Goal: Transaction & Acquisition: Purchase product/service

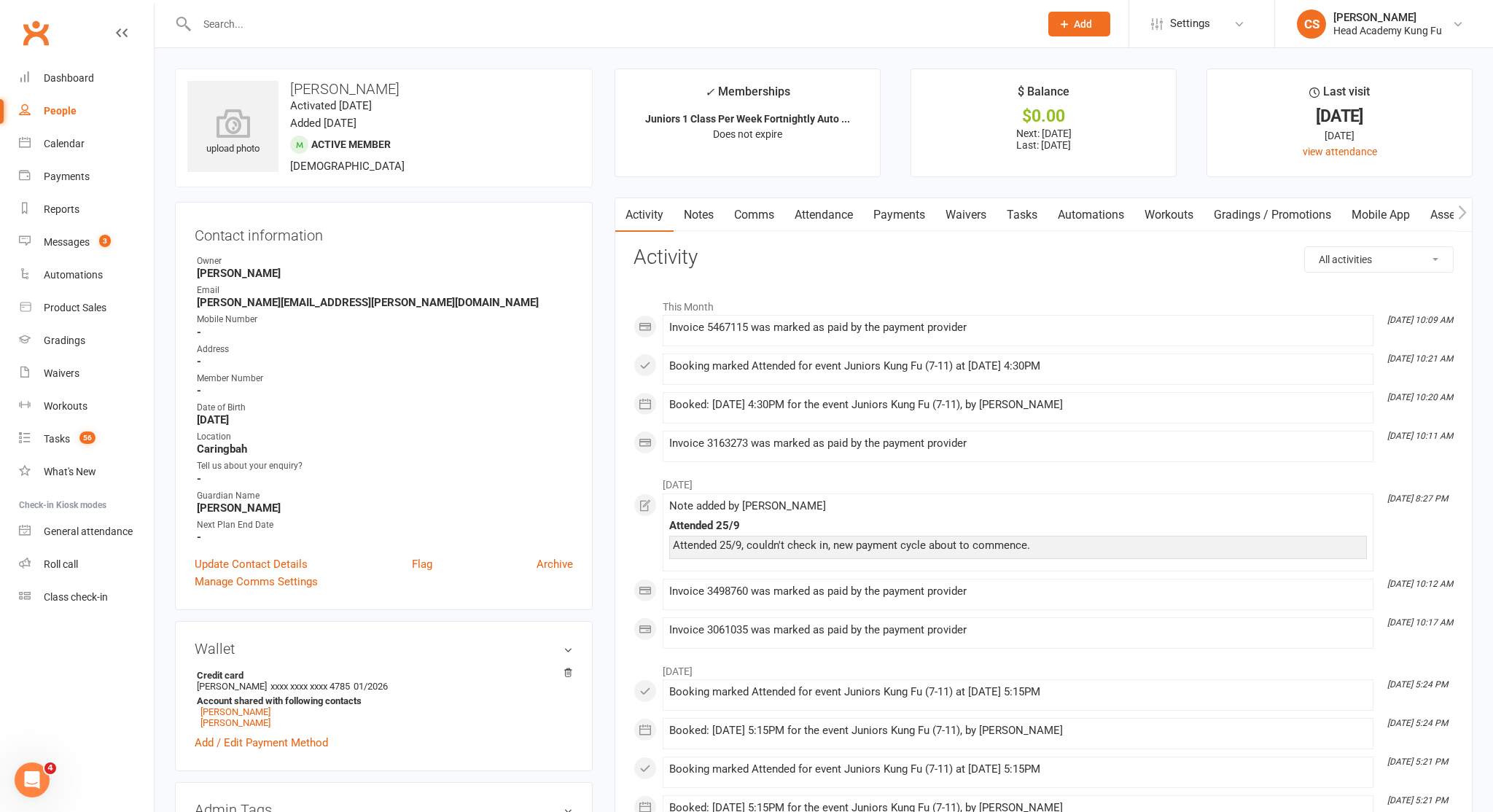
click at [291, 26] on input "text" at bounding box center [610, 24] width 837 height 21
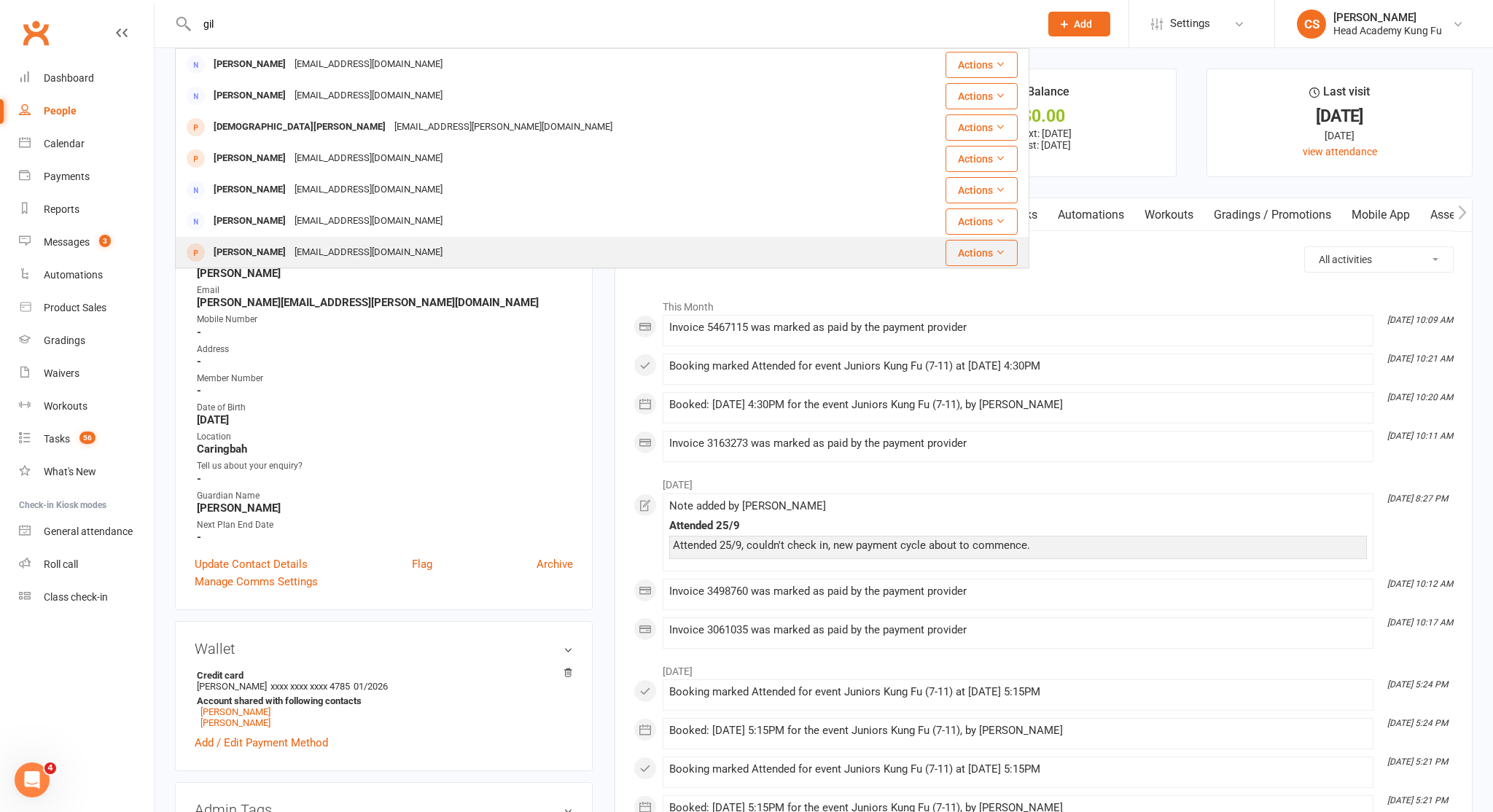
type input "gil"
click at [290, 251] on div "[EMAIL_ADDRESS][DOMAIN_NAME]" at bounding box center [368, 252] width 156 height 21
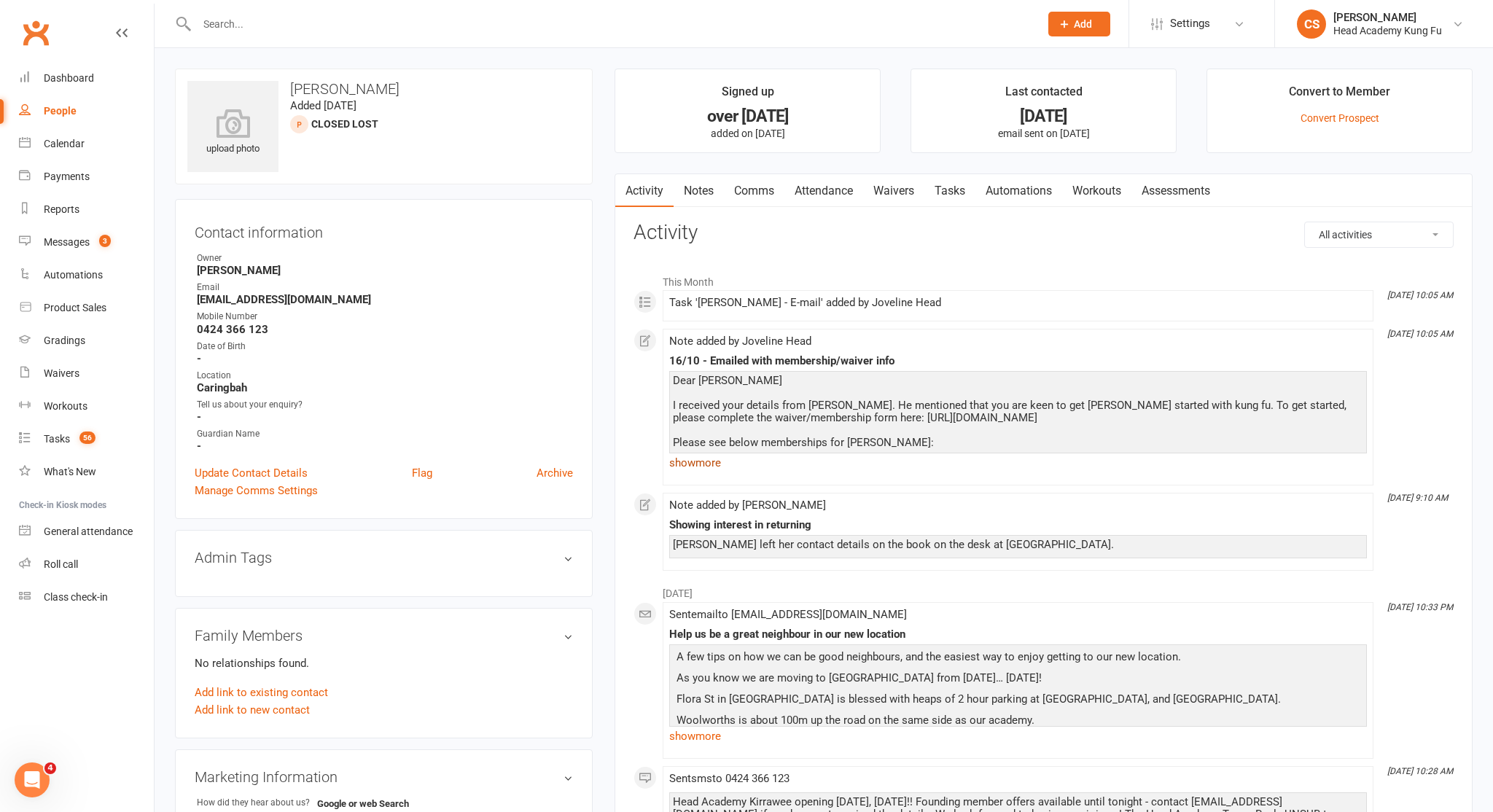
click at [711, 460] on link "show more" at bounding box center [1017, 463] width 698 height 21
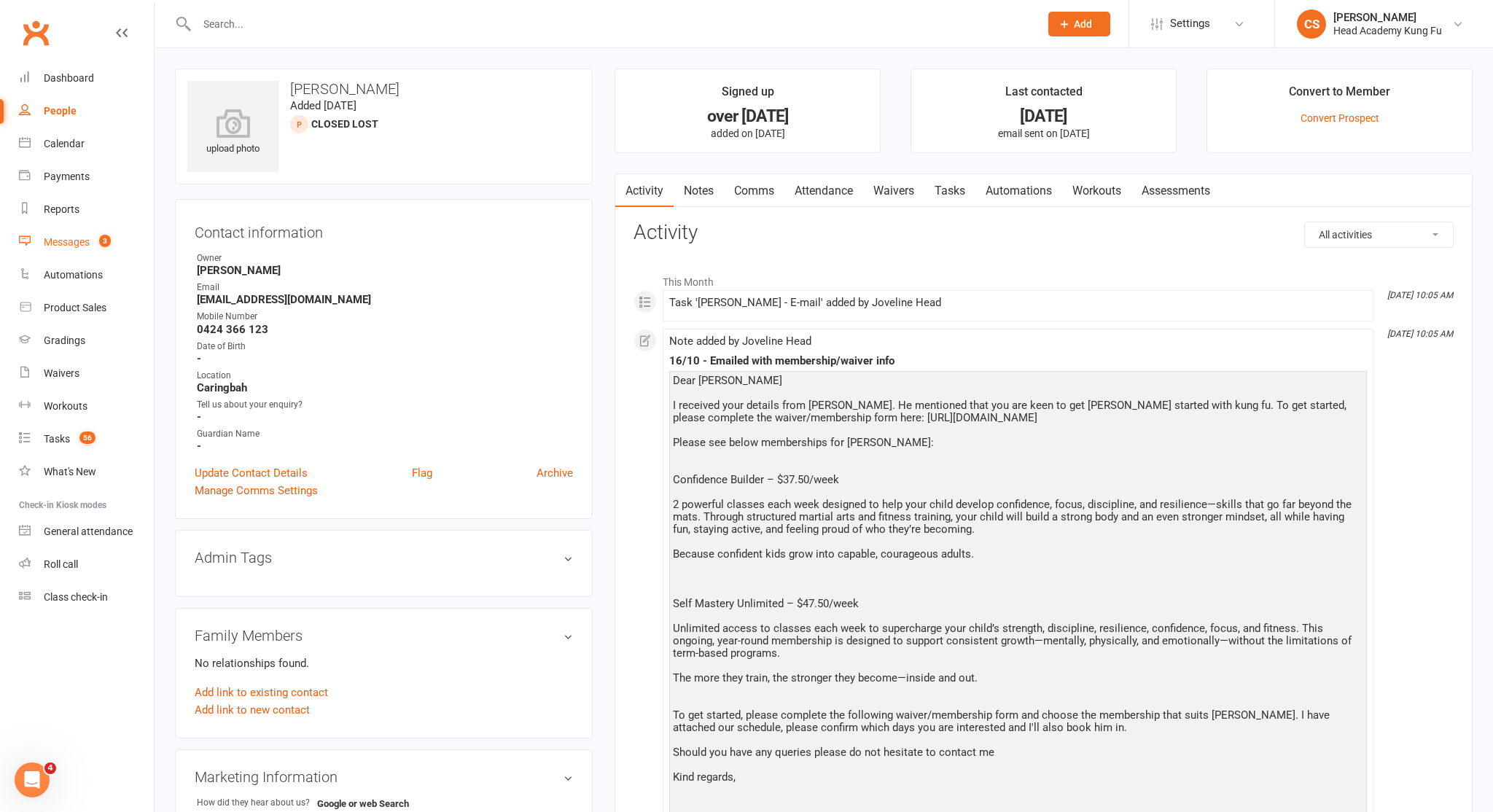
click at [73, 238] on div "Messages" at bounding box center [66, 242] width 46 height 11
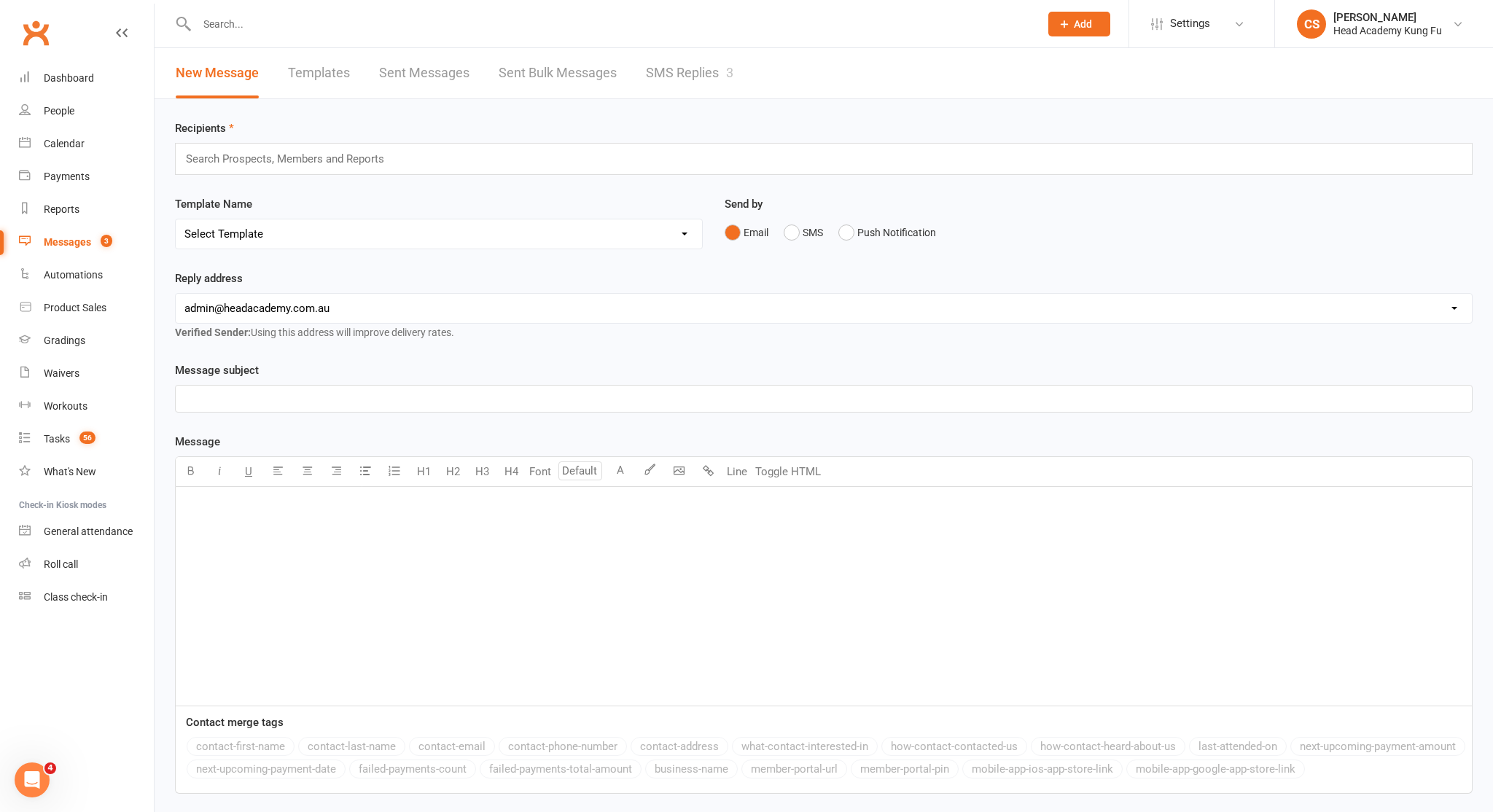
click at [679, 79] on link "SMS Replies 3" at bounding box center [690, 73] width 88 height 50
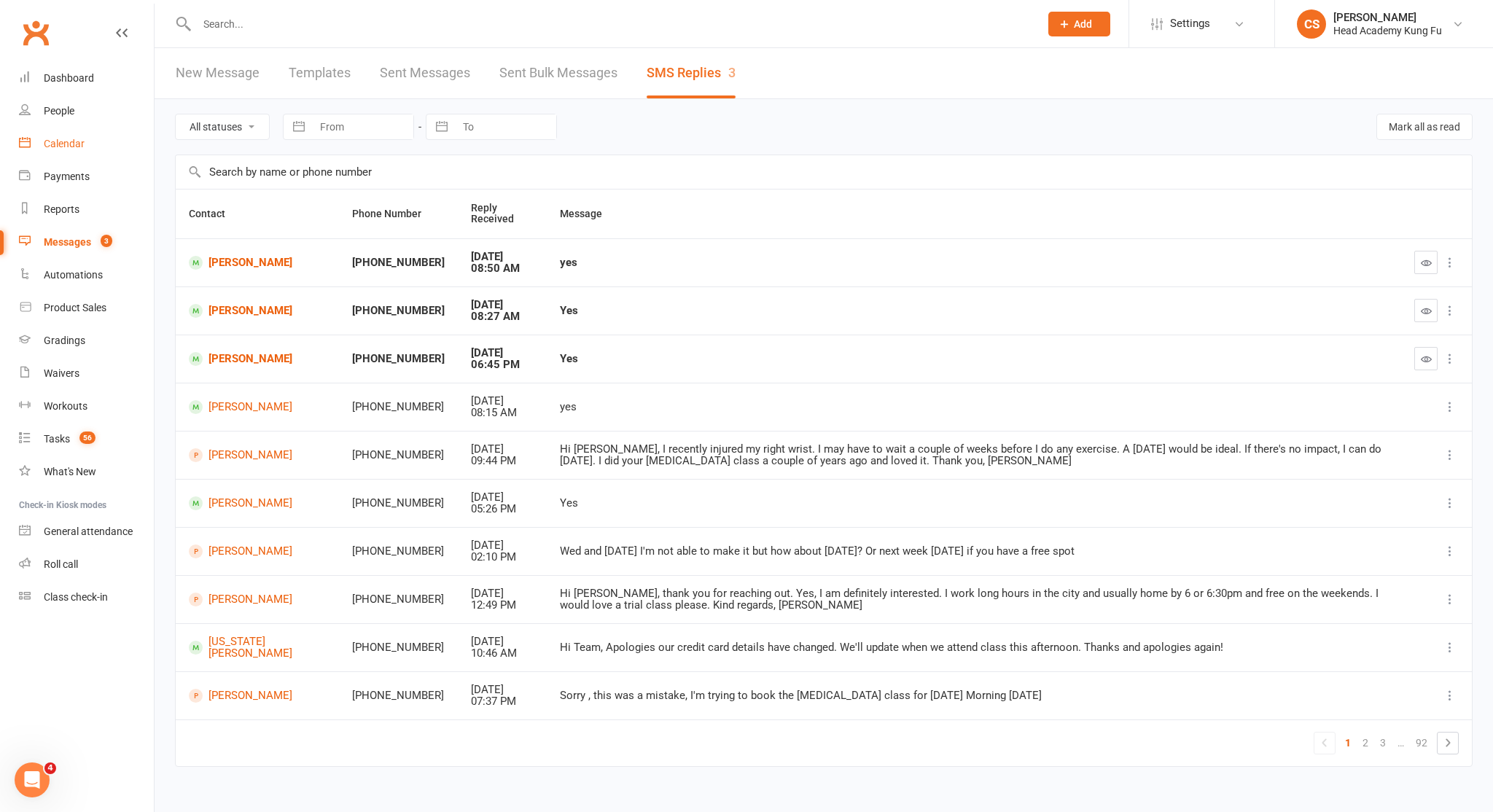
click at [63, 148] on link "Calendar" at bounding box center [86, 143] width 135 height 33
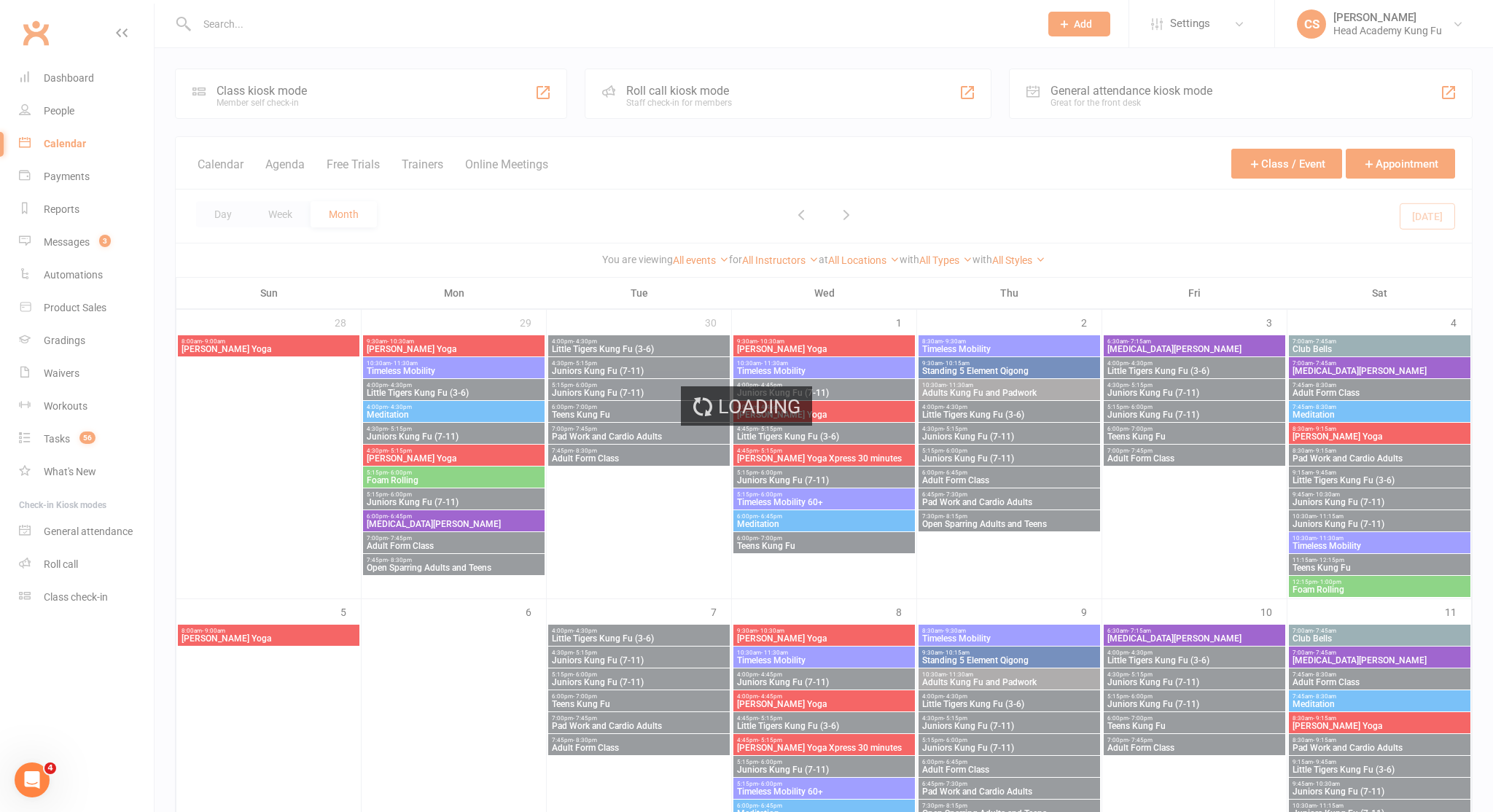
scroll to position [464, 0]
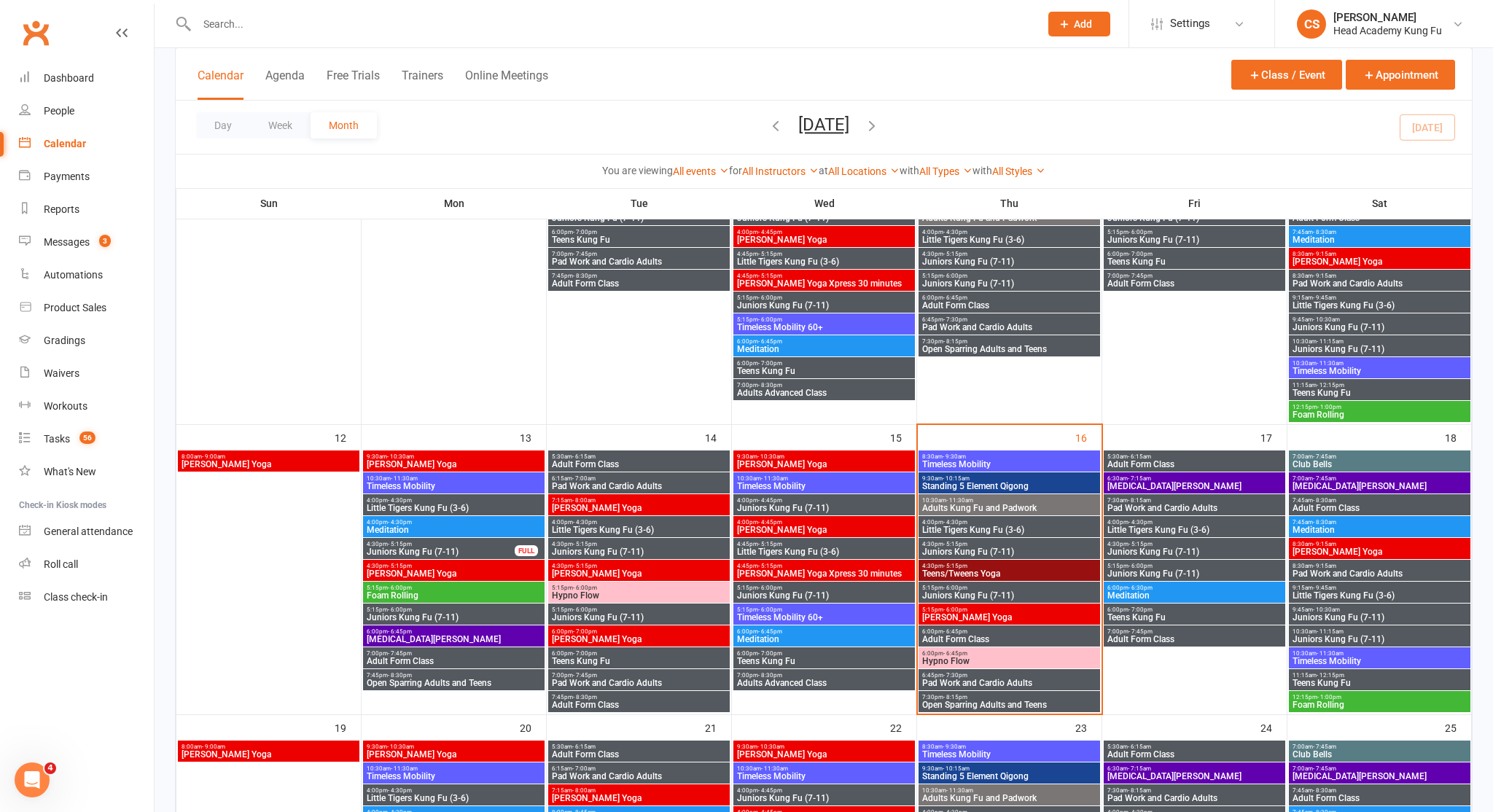
click at [955, 498] on span "- 11:30am" at bounding box center [959, 500] width 27 height 7
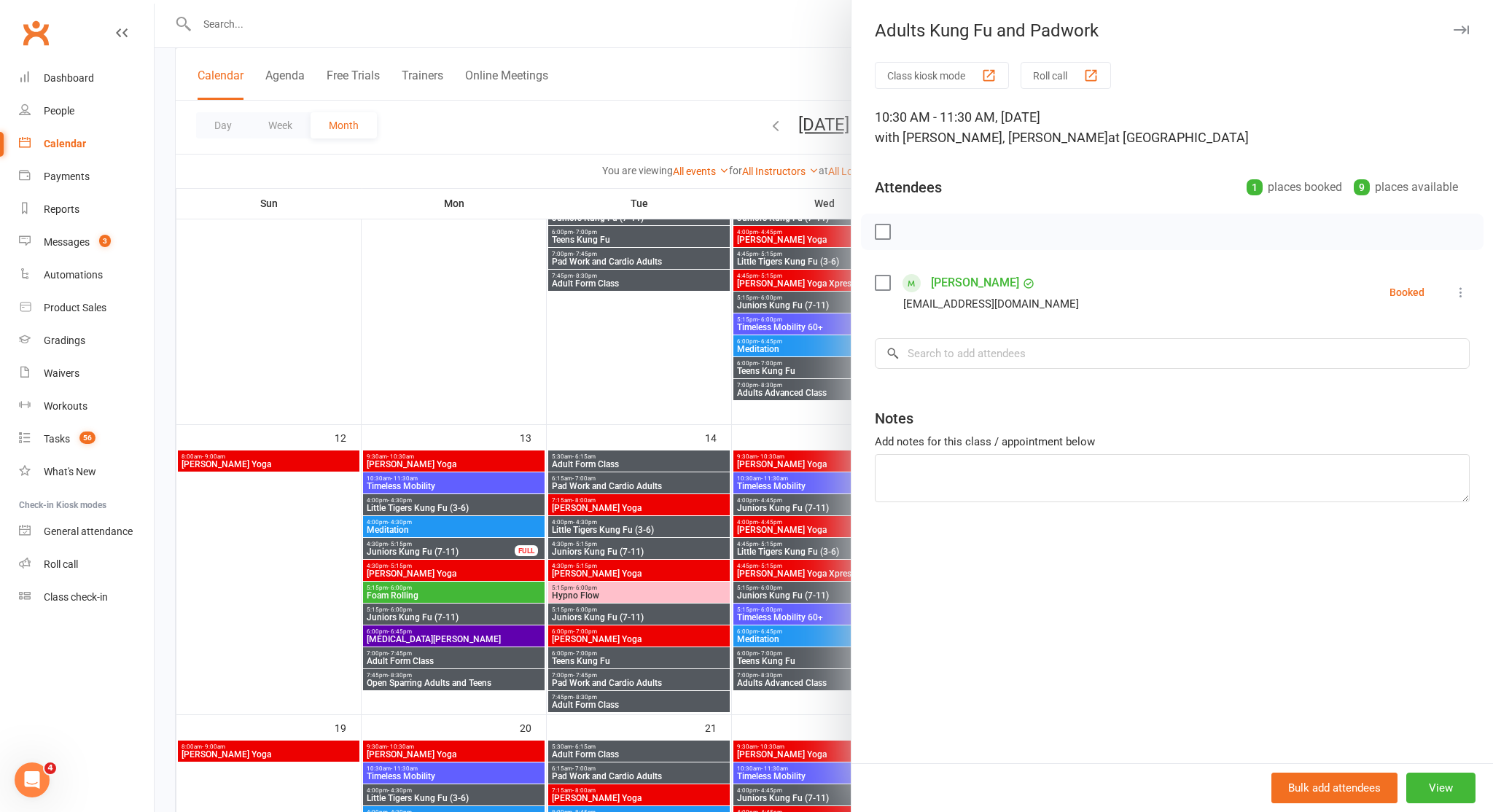
click at [637, 293] on div at bounding box center [823, 406] width 1339 height 812
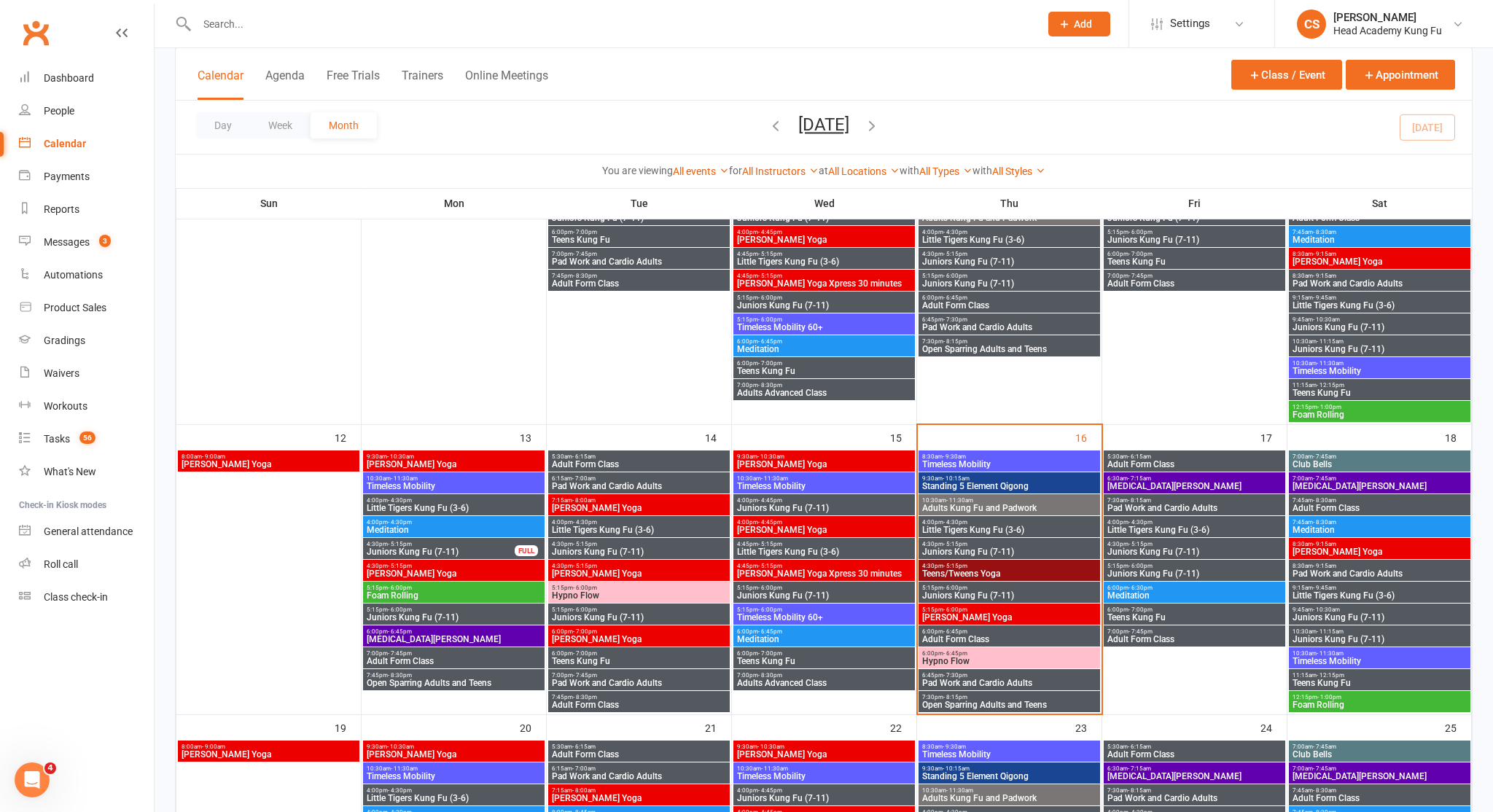
click at [278, 27] on input "text" at bounding box center [610, 24] width 837 height 21
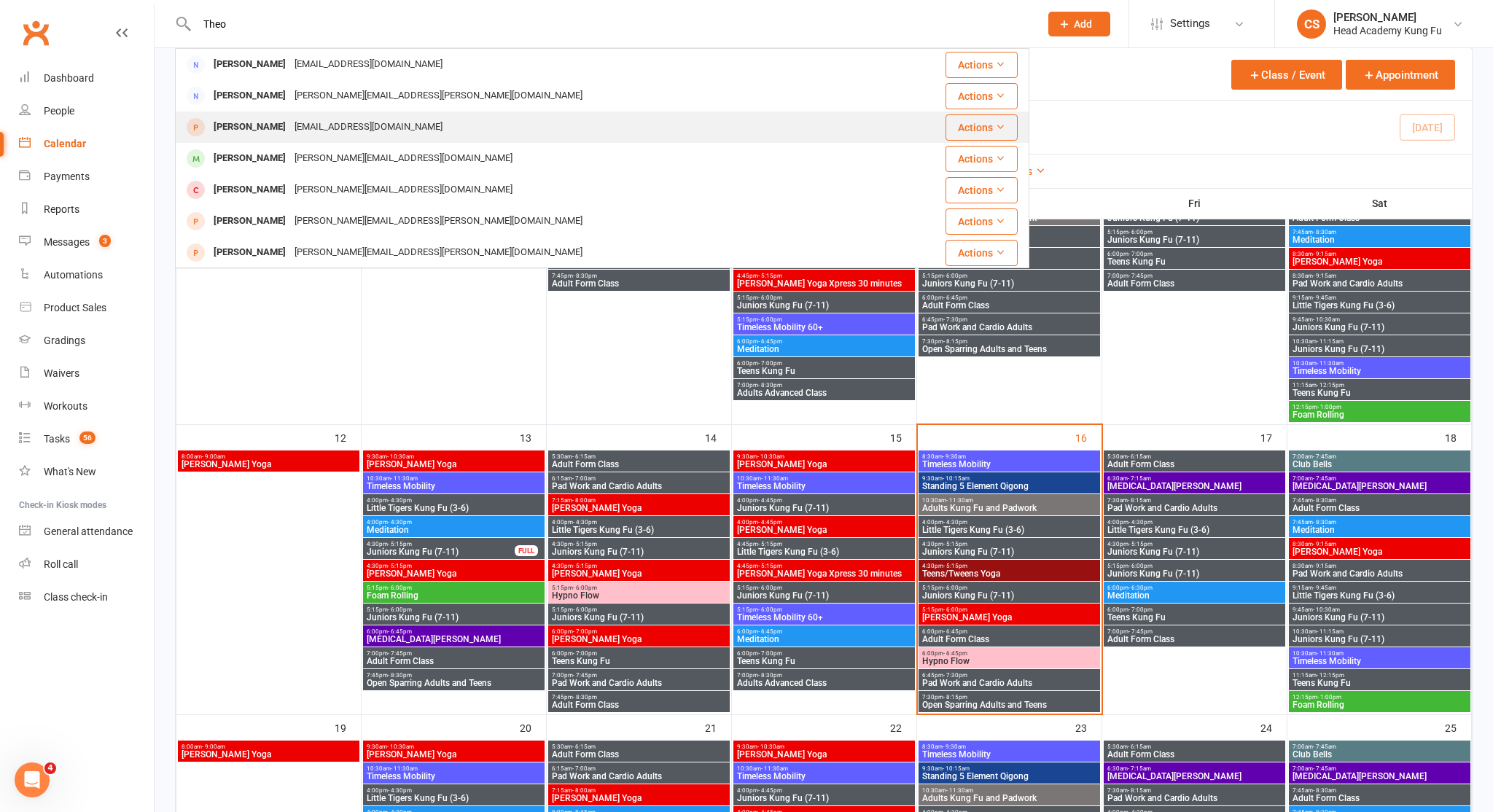
type input "Theo"
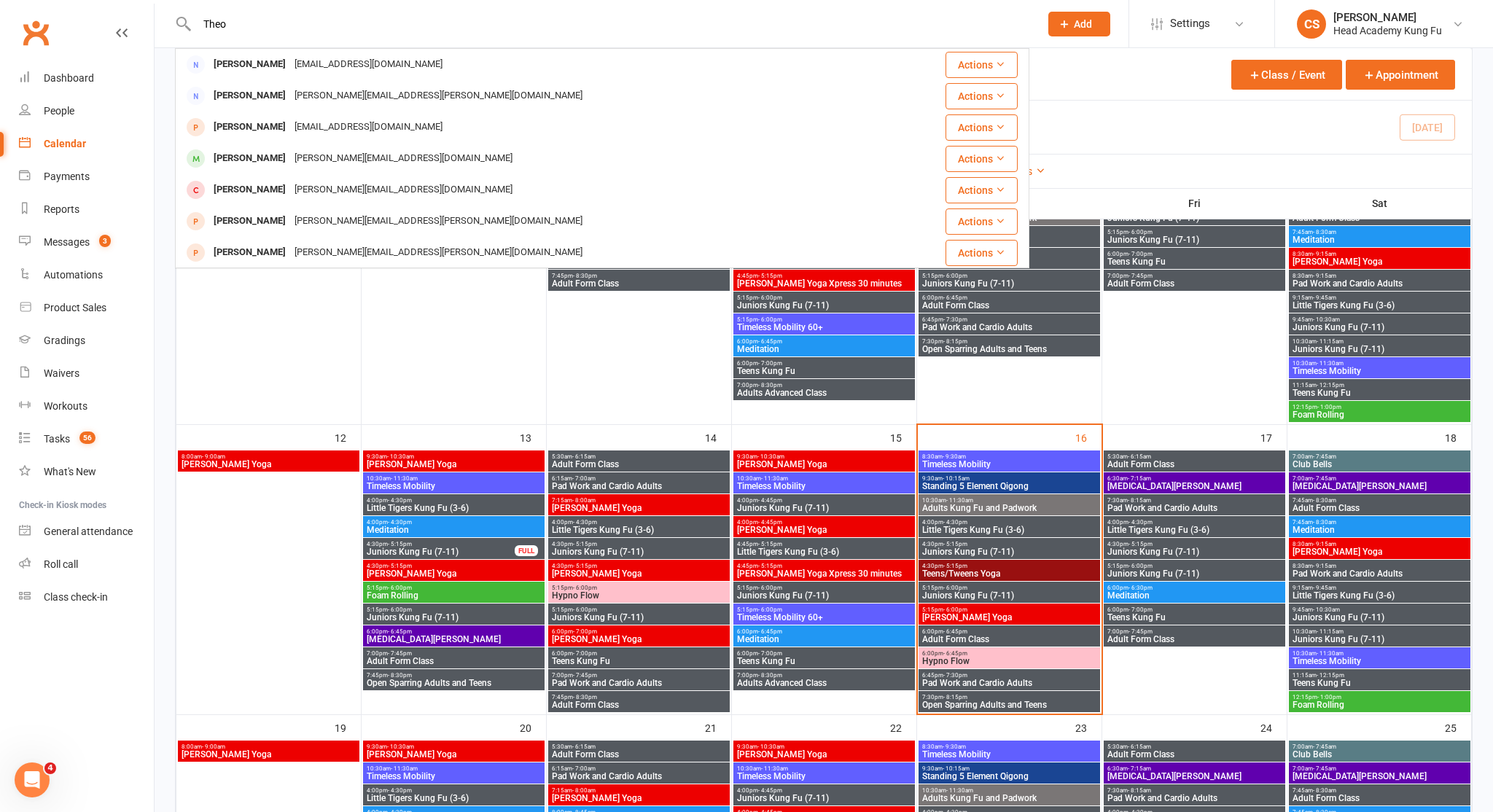
click at [237, 120] on div "[PERSON_NAME]" at bounding box center [250, 127] width 81 height 21
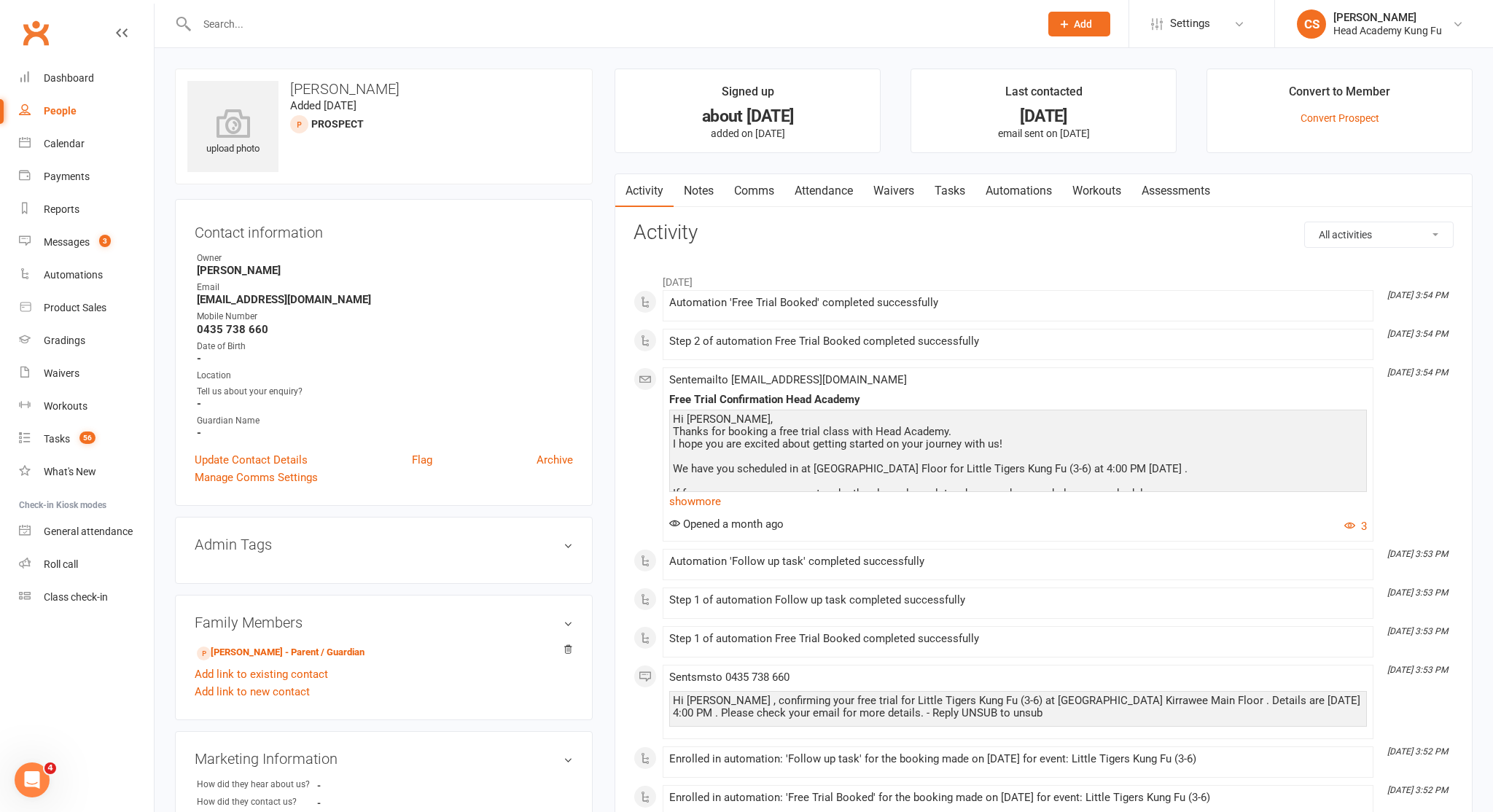
click at [343, 18] on input "text" at bounding box center [610, 24] width 837 height 21
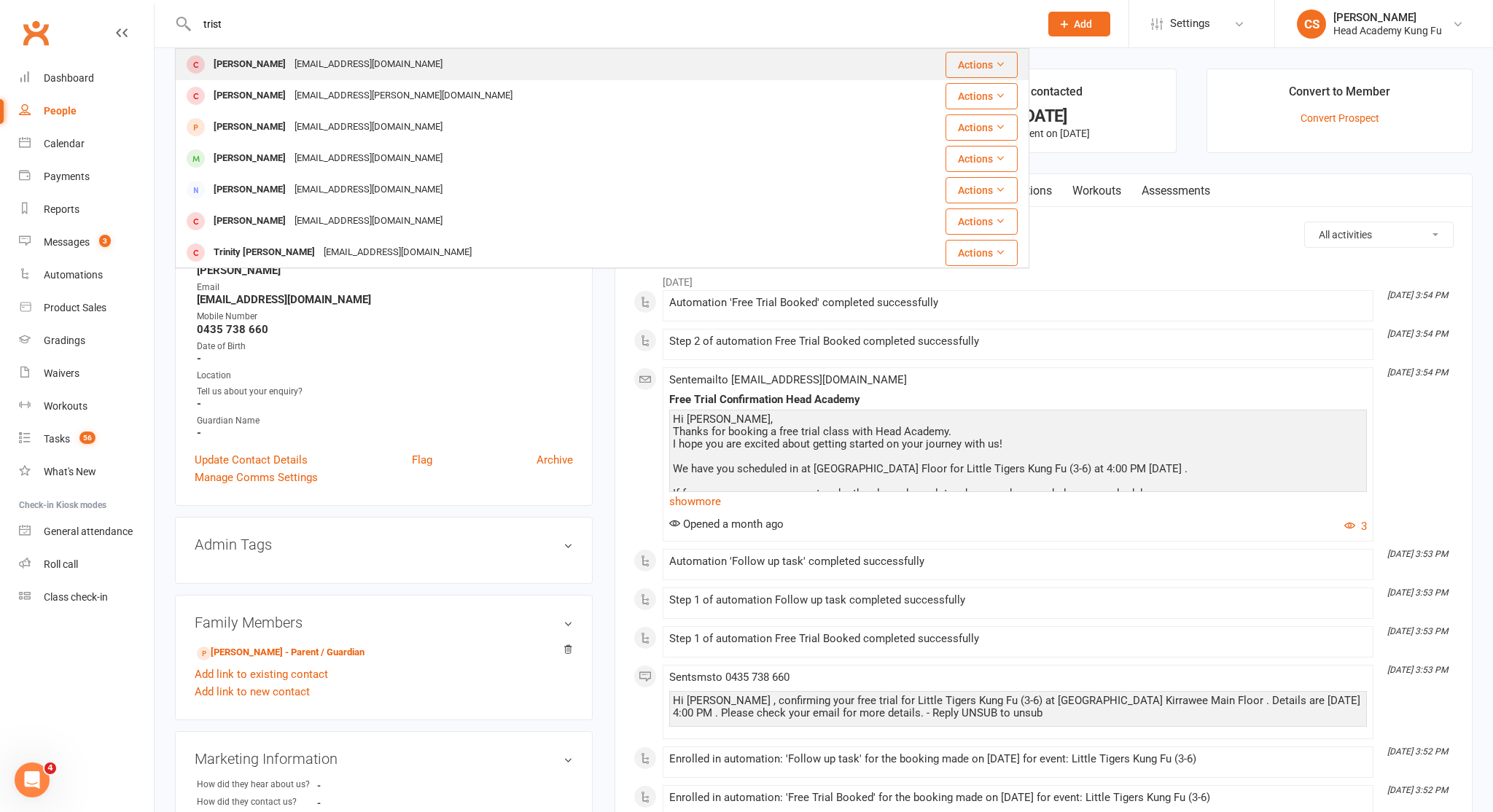
type input "trist"
click at [303, 73] on div "[EMAIL_ADDRESS][DOMAIN_NAME]" at bounding box center [368, 64] width 156 height 21
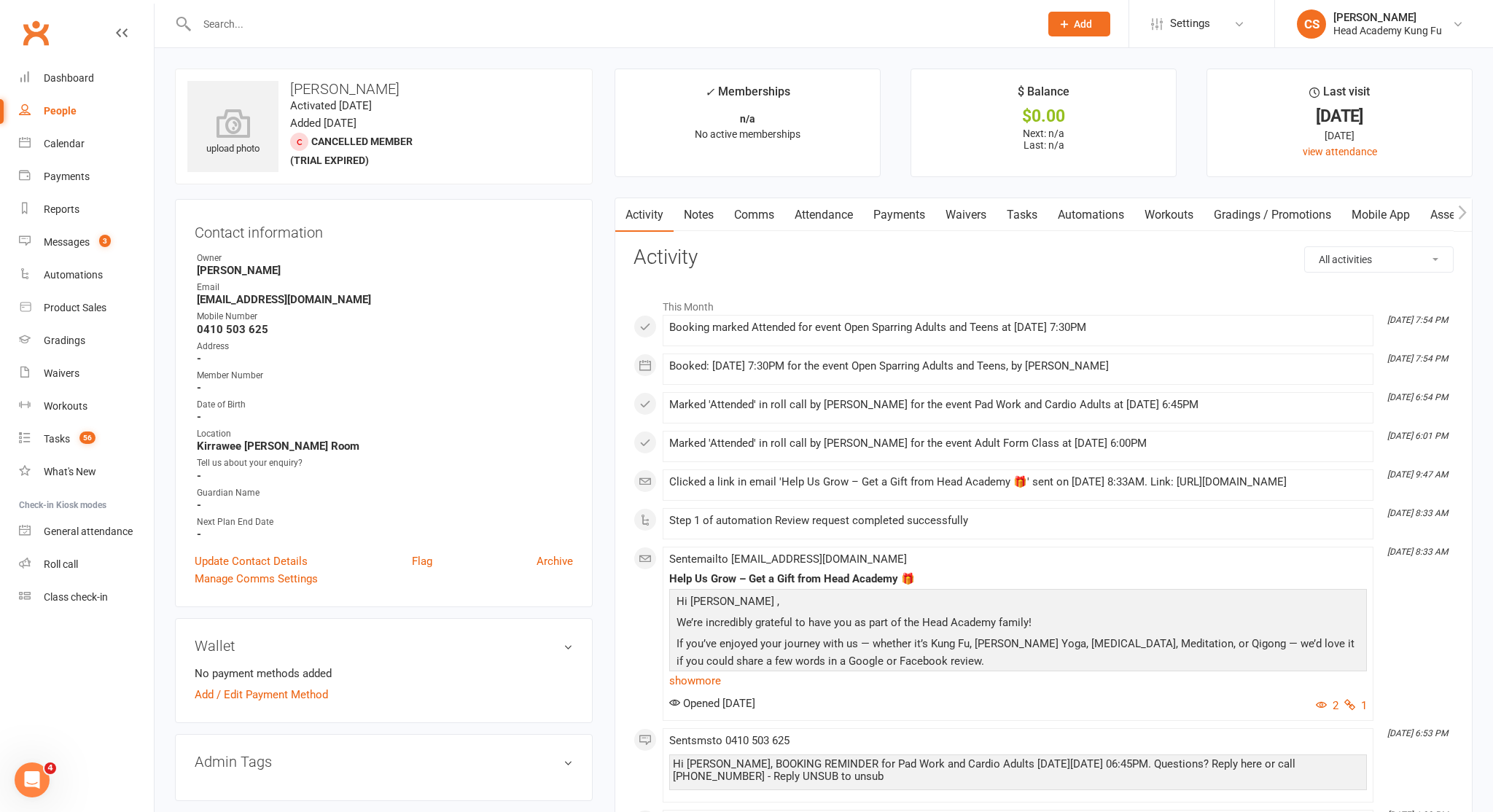
click at [690, 219] on link "Notes" at bounding box center [698, 215] width 50 height 34
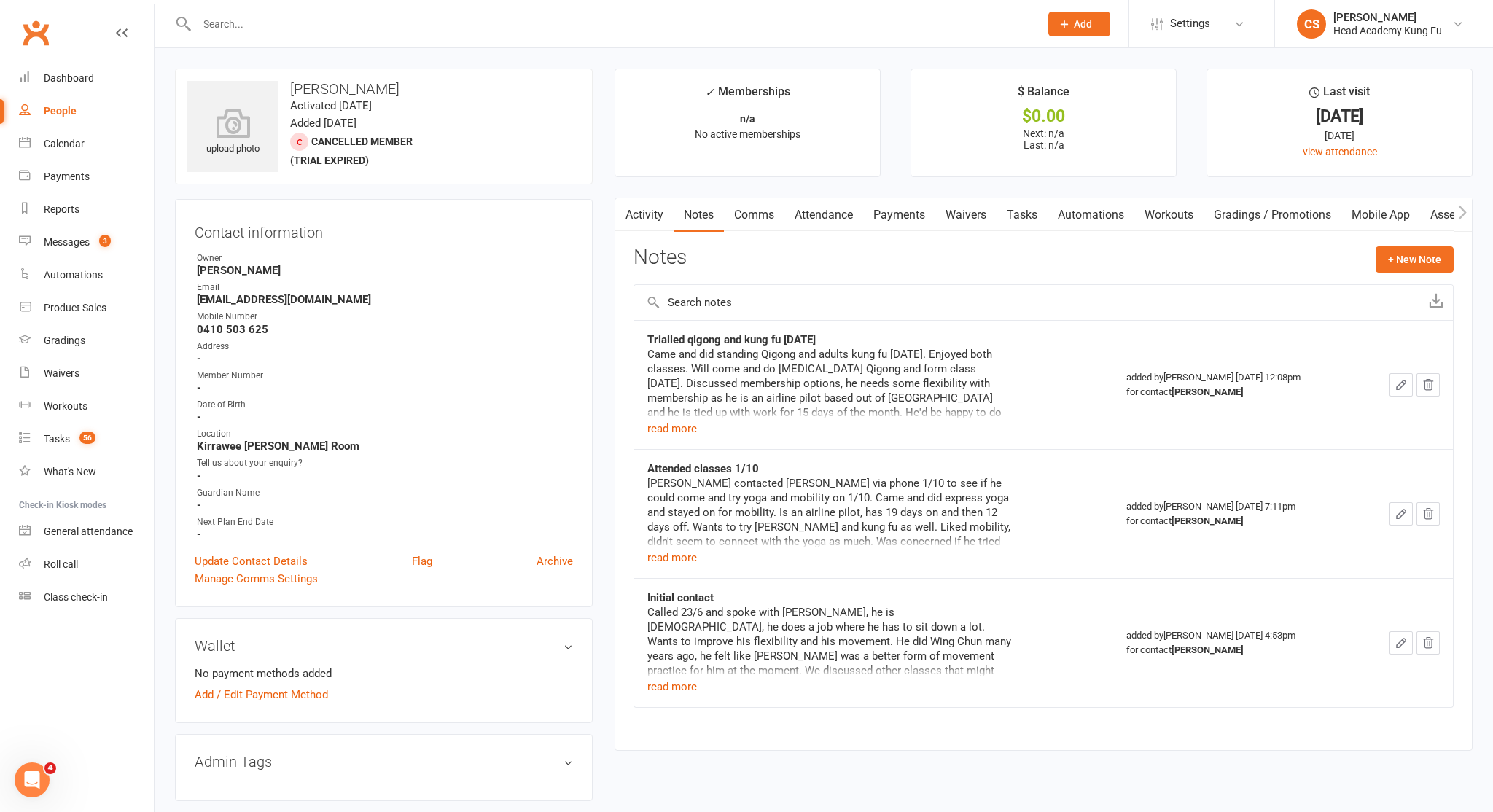
drag, startPoint x: 453, startPoint y: 117, endPoint x: 405, endPoint y: 102, distance: 50.3
click at [391, 96] on div "upload photo [PERSON_NAME] Activated [DATE] Added [DATE] Cancelled member (tria…" at bounding box center [383, 126] width 417 height 116
click at [416, 152] on div "upload photo [PERSON_NAME] Activated [DATE] Added [DATE] Cancelled member (tria…" at bounding box center [383, 126] width 417 height 116
click at [81, 85] on link "Dashboard" at bounding box center [86, 78] width 135 height 33
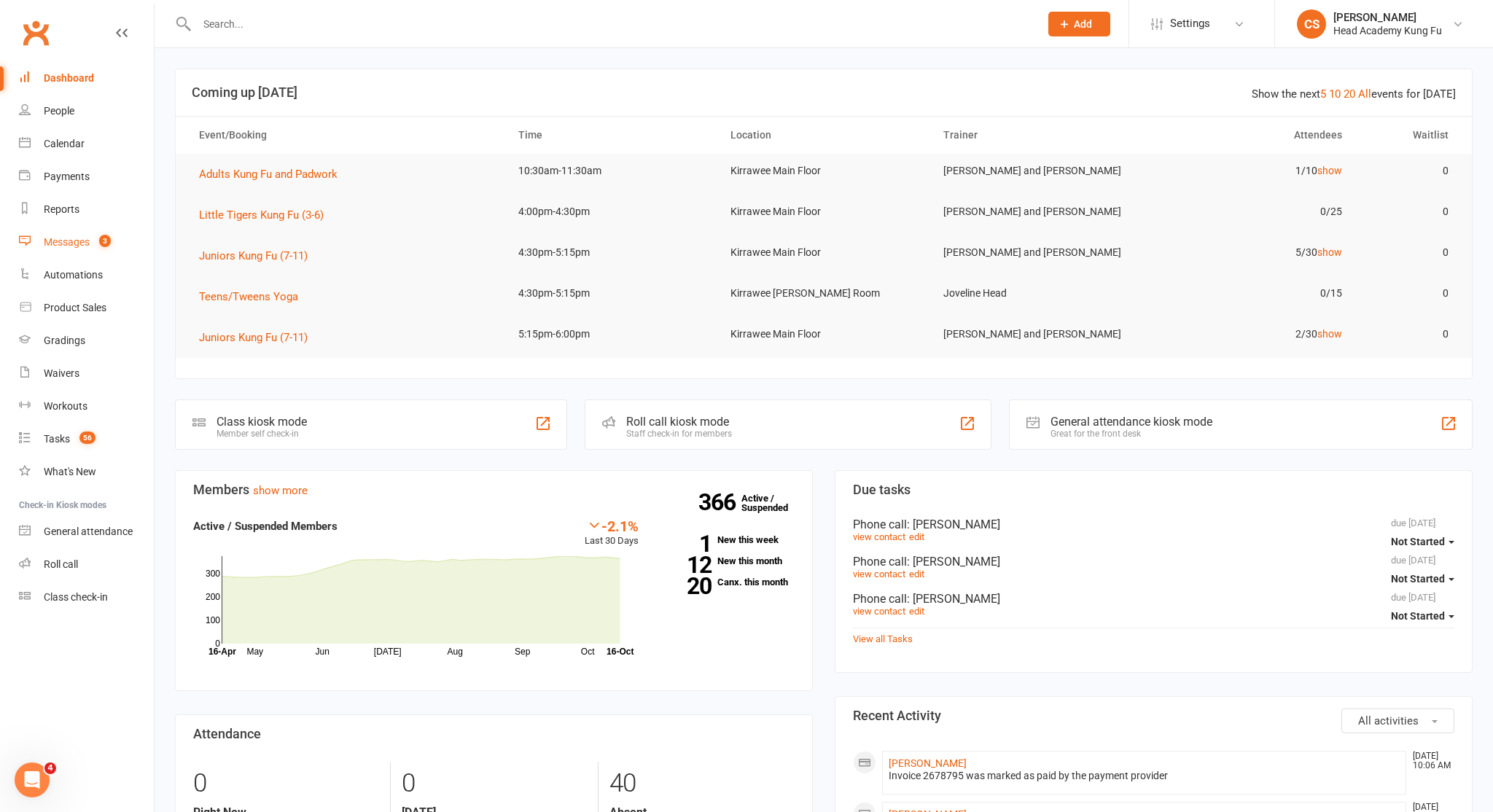
click at [65, 236] on div "Messages" at bounding box center [66, 242] width 46 height 11
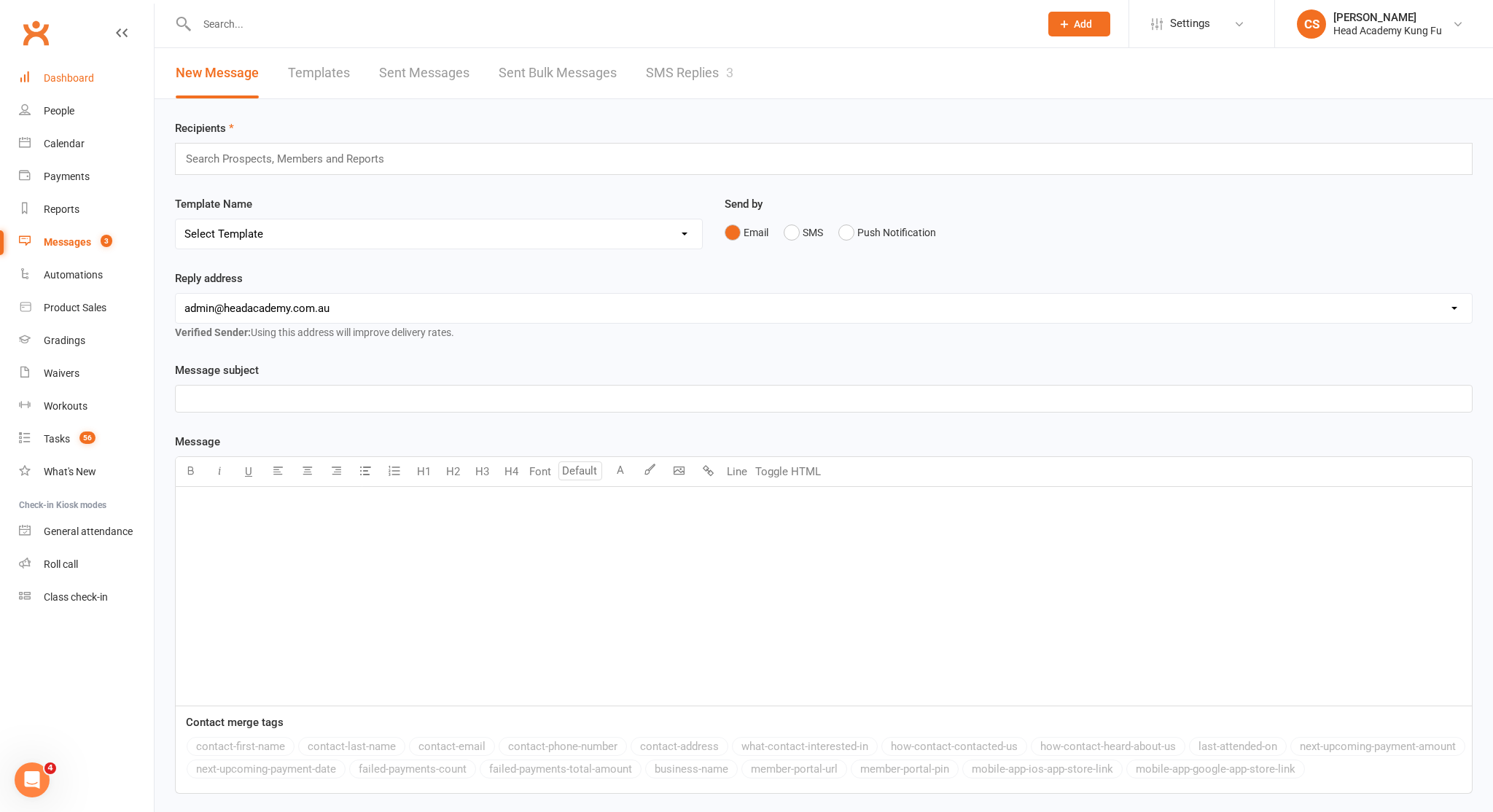
click at [52, 73] on div "Dashboard" at bounding box center [68, 78] width 50 height 11
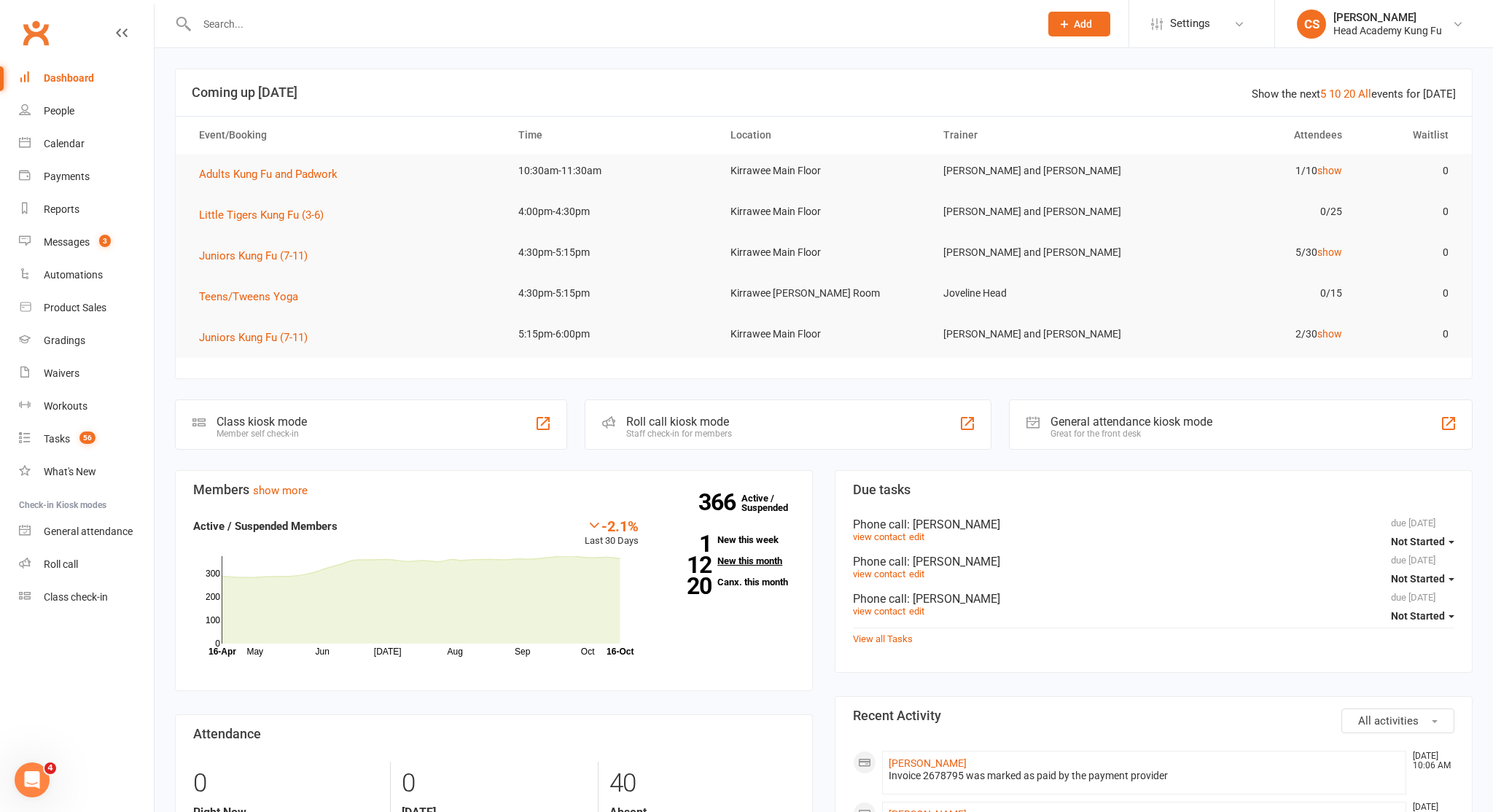
click at [709, 554] on strong "12" at bounding box center [686, 564] width 51 height 22
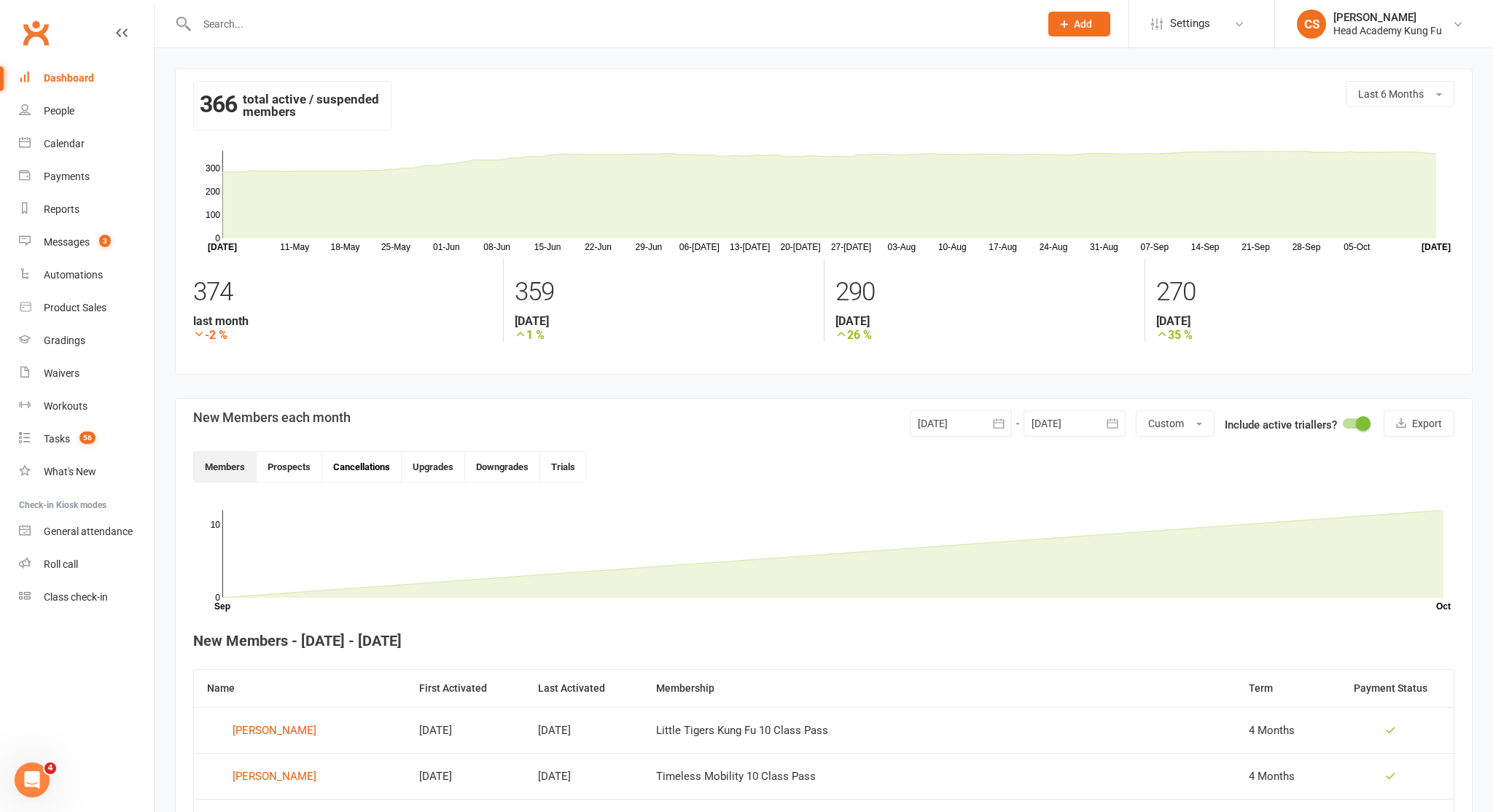
click at [373, 468] on button "Cancellations" at bounding box center [362, 467] width 79 height 30
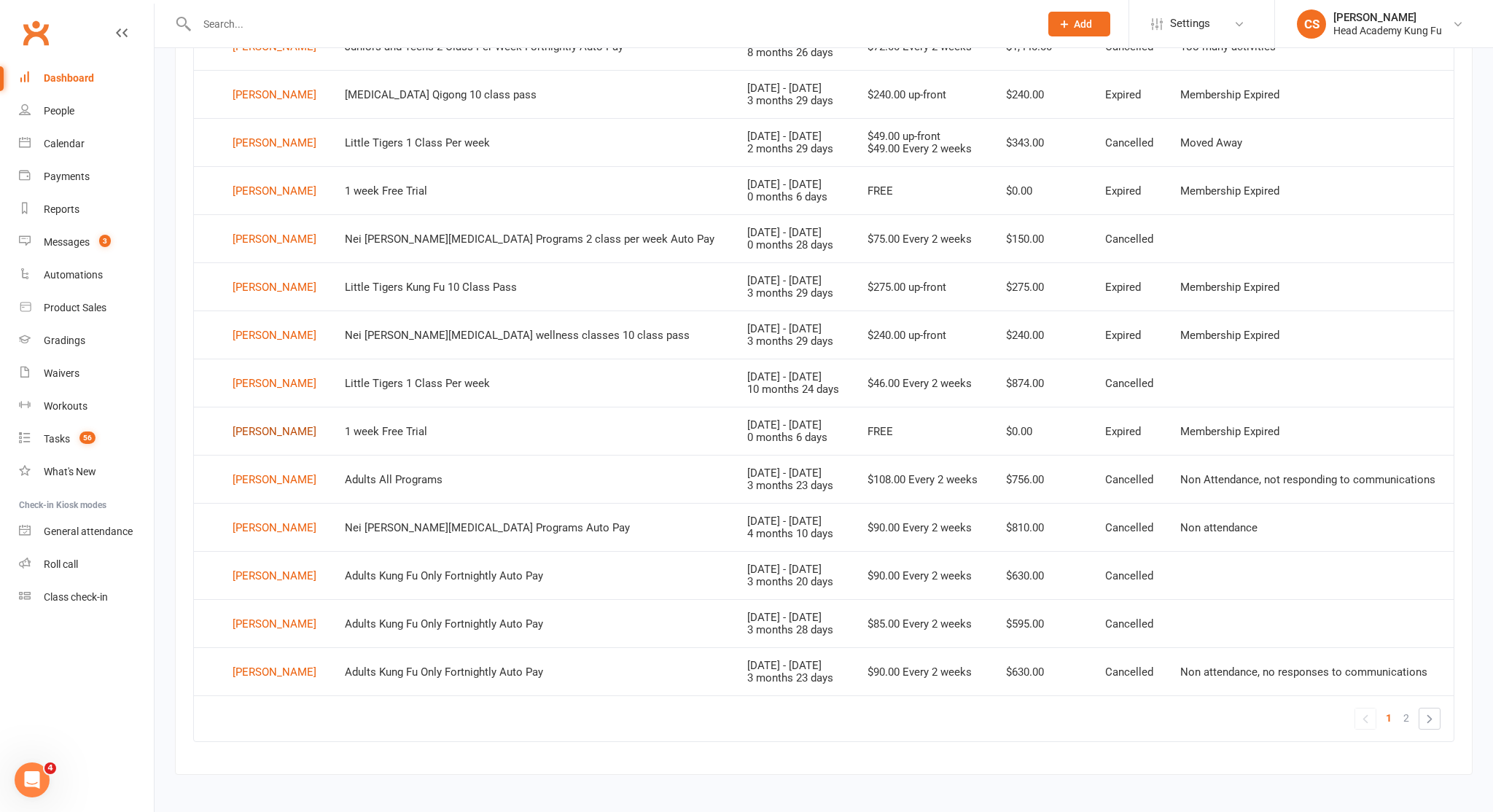
scroll to position [730, 0]
click at [1424, 714] on link "»" at bounding box center [1430, 720] width 21 height 21
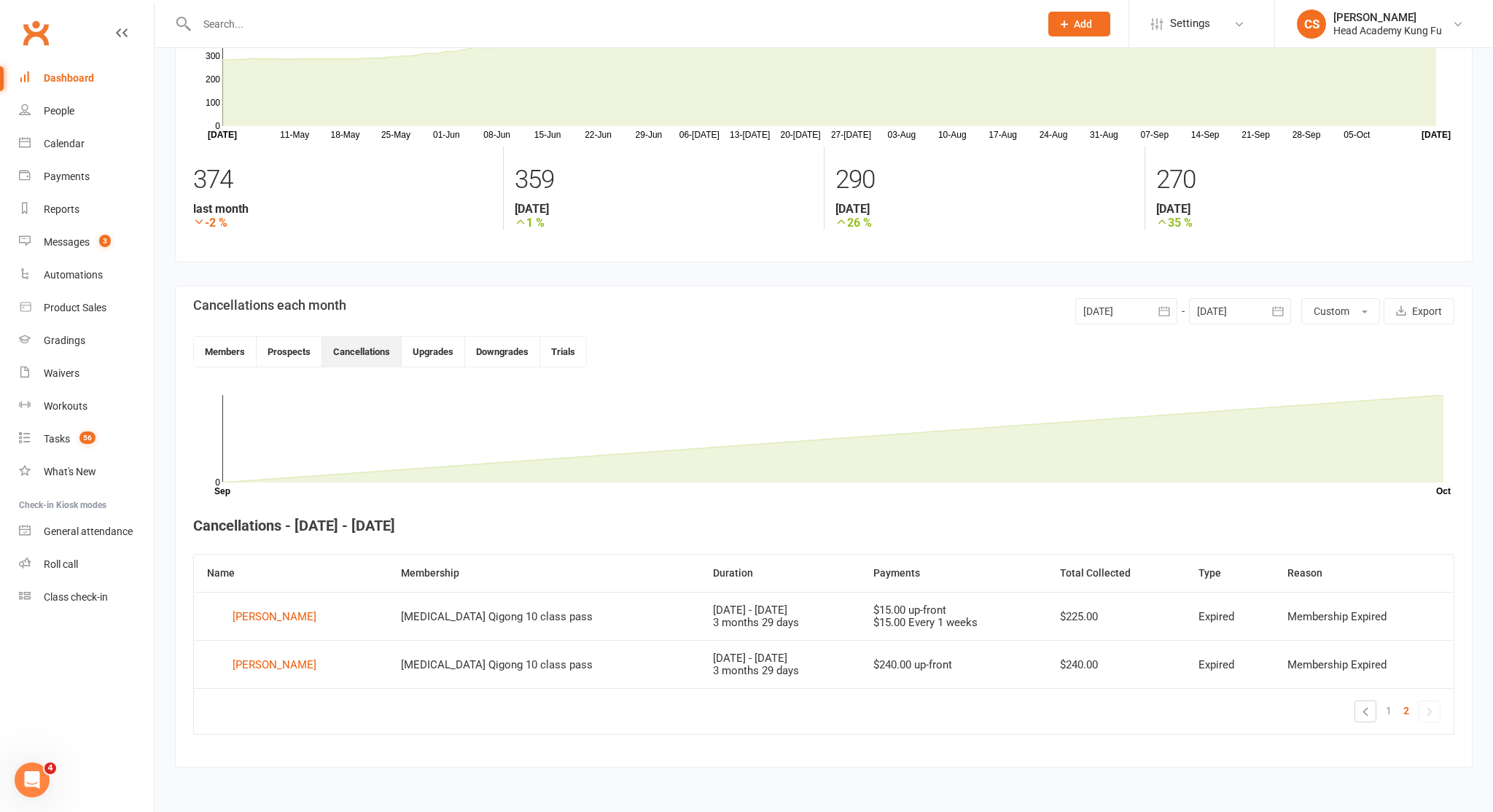
click at [89, 64] on link "Dashboard" at bounding box center [86, 78] width 135 height 33
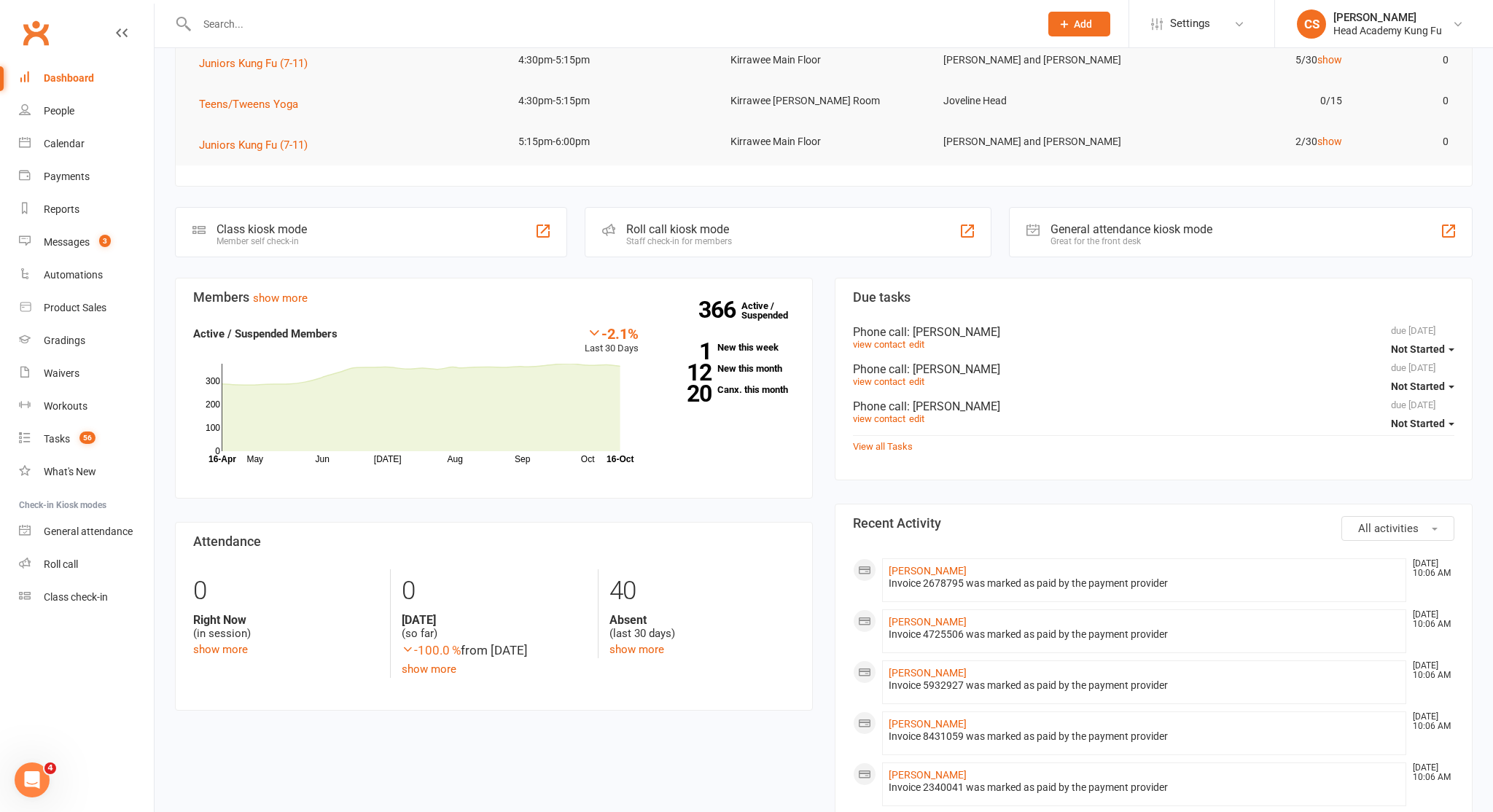
scroll to position [195, 0]
click at [699, 388] on strong "20" at bounding box center [686, 390] width 51 height 22
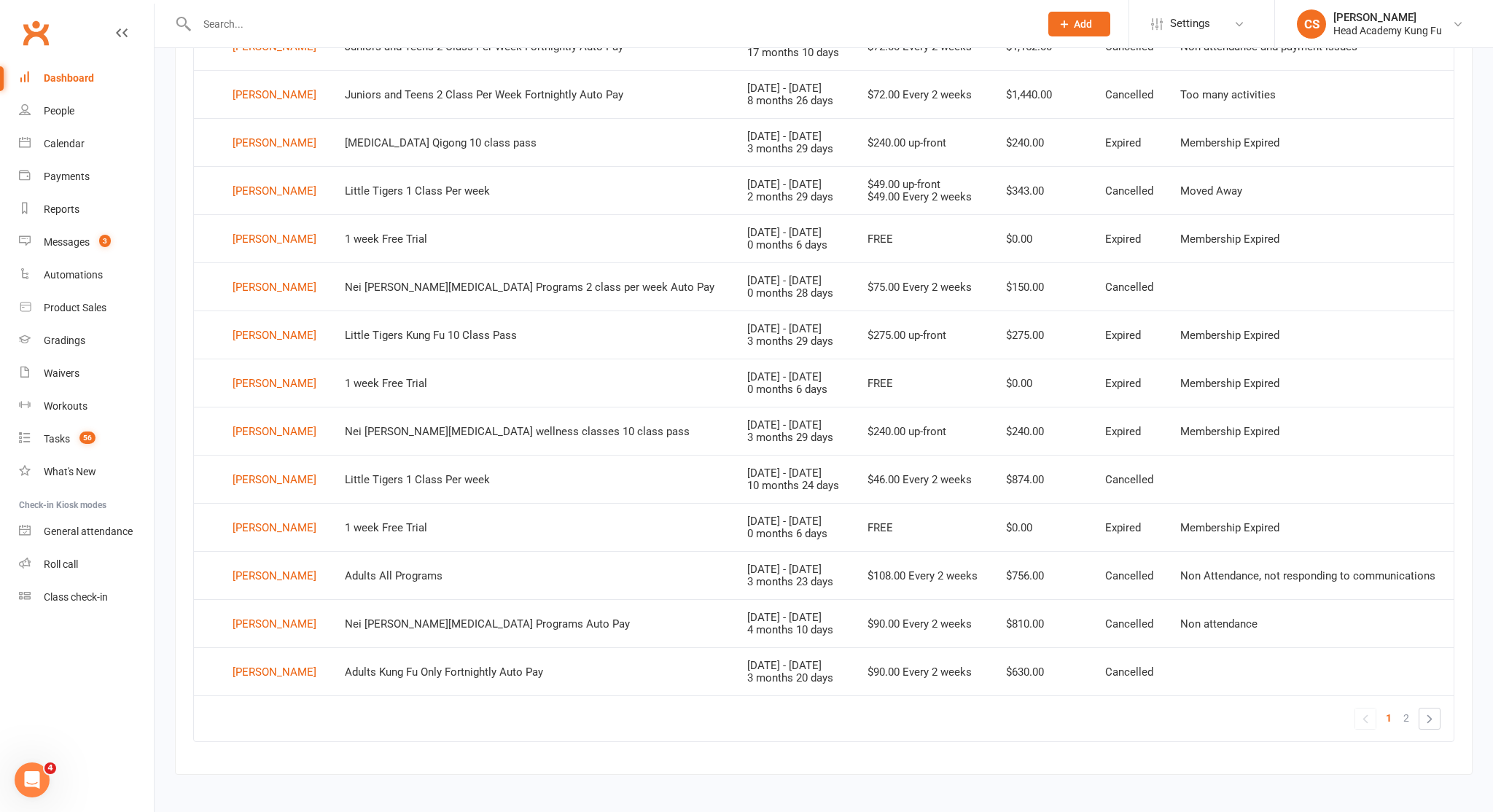
scroll to position [730, 0]
click at [1431, 709] on link "»" at bounding box center [1430, 720] width 21 height 21
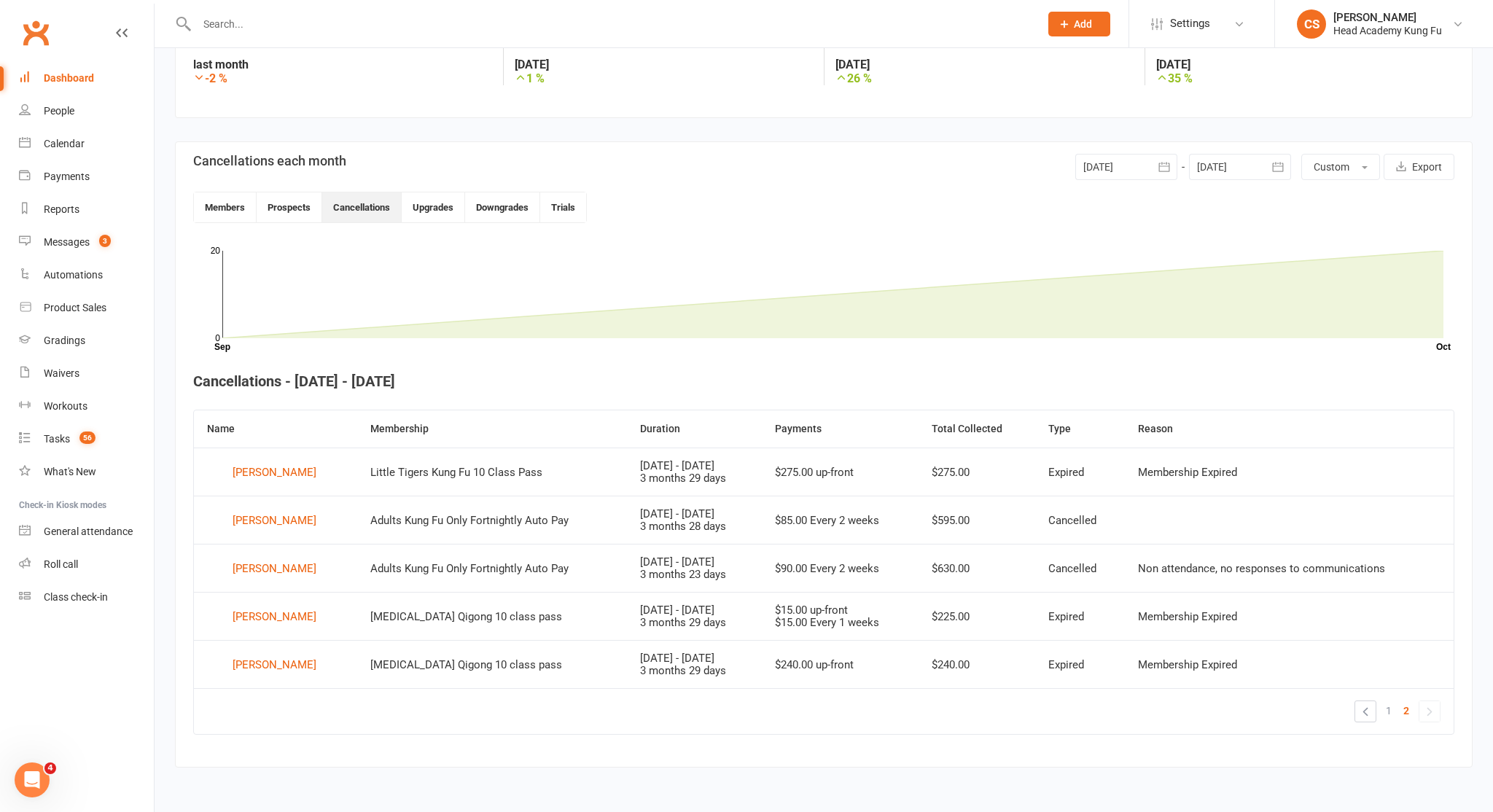
scroll to position [256, 0]
click at [1358, 714] on link "«" at bounding box center [1366, 712] width 21 height 21
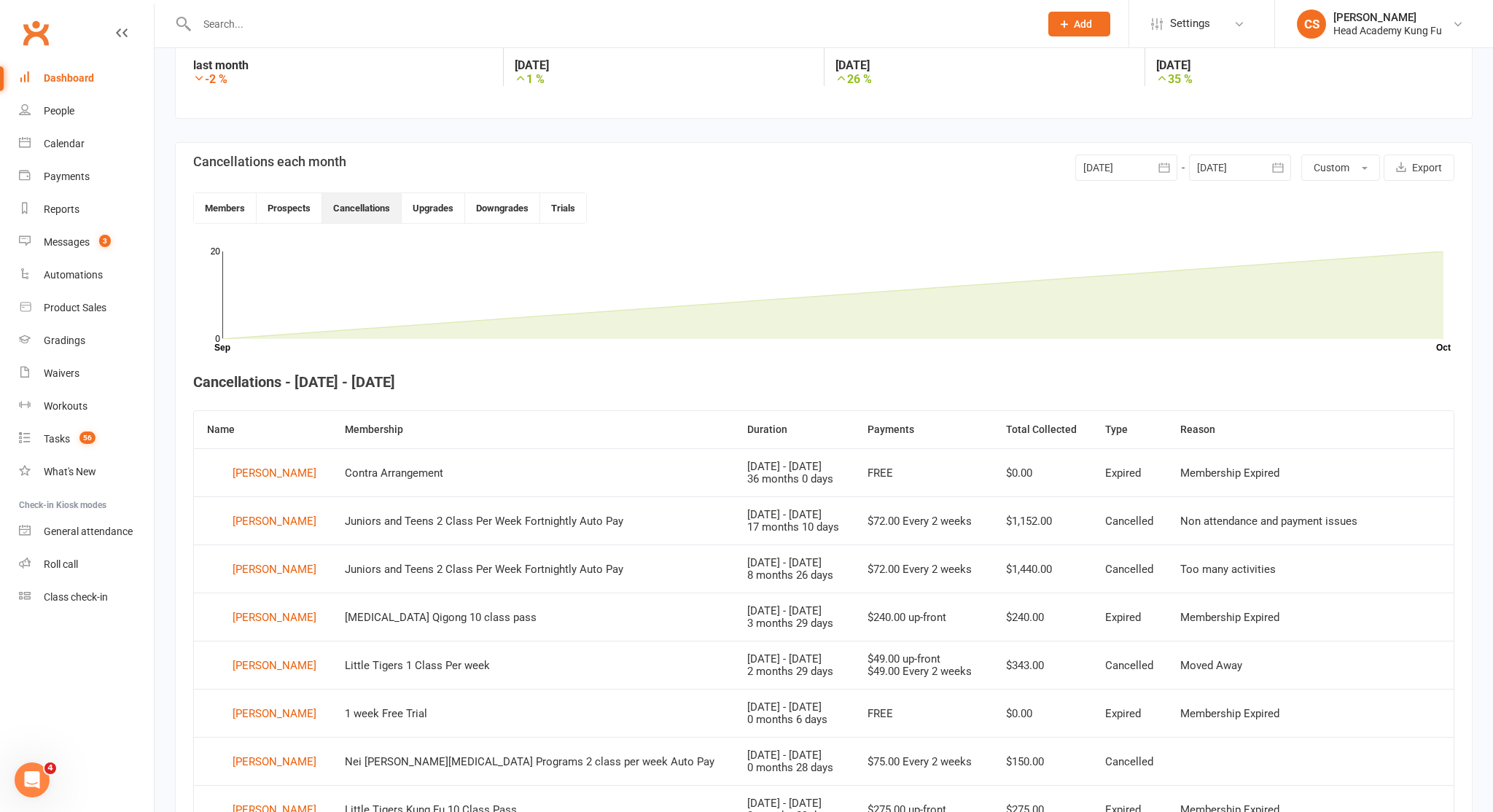
click at [64, 67] on link "Dashboard" at bounding box center [86, 78] width 135 height 33
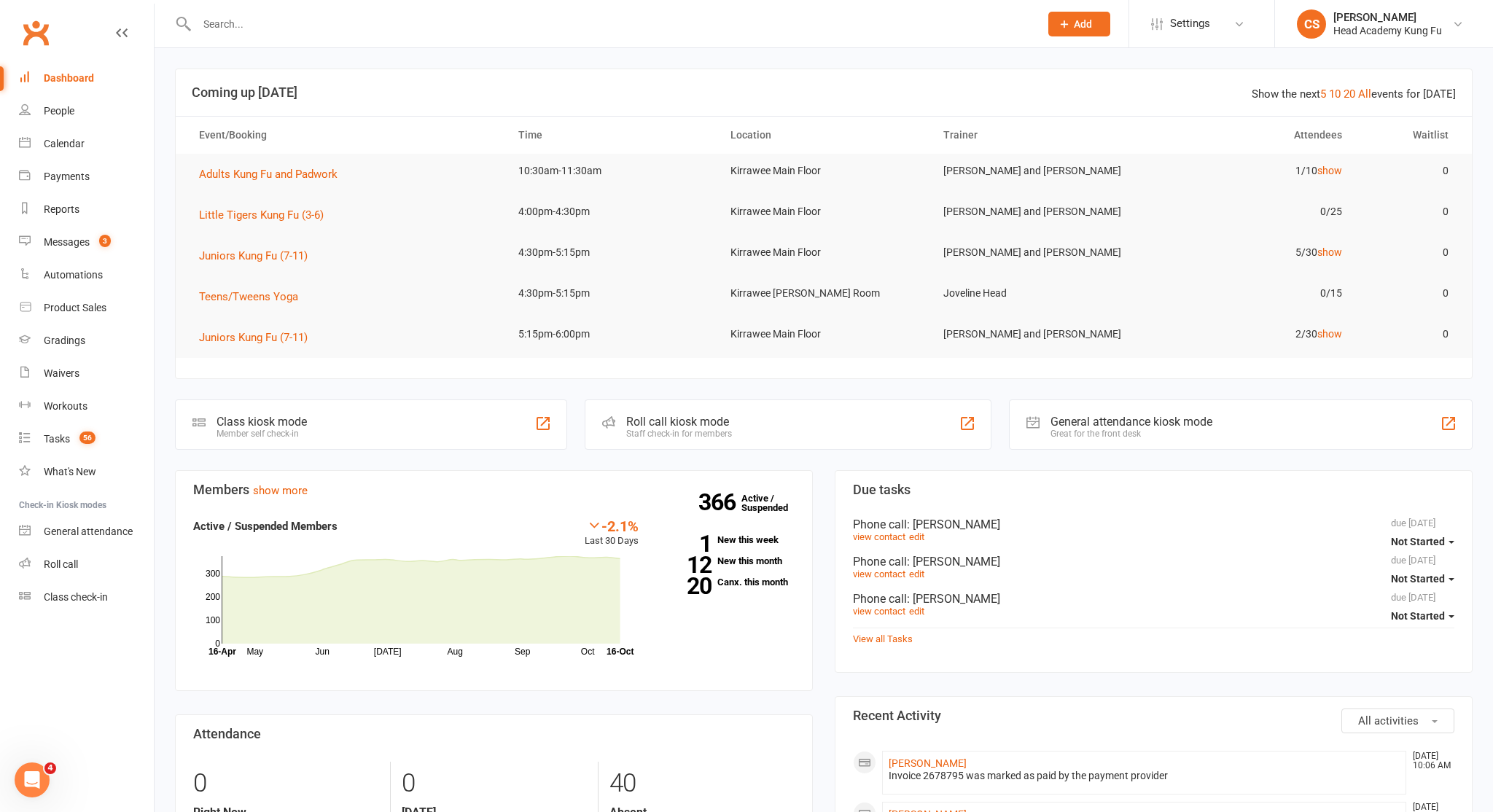
click at [64, 75] on div "Dashboard" at bounding box center [68, 78] width 50 height 11
click at [57, 108] on div "People" at bounding box center [58, 110] width 31 height 11
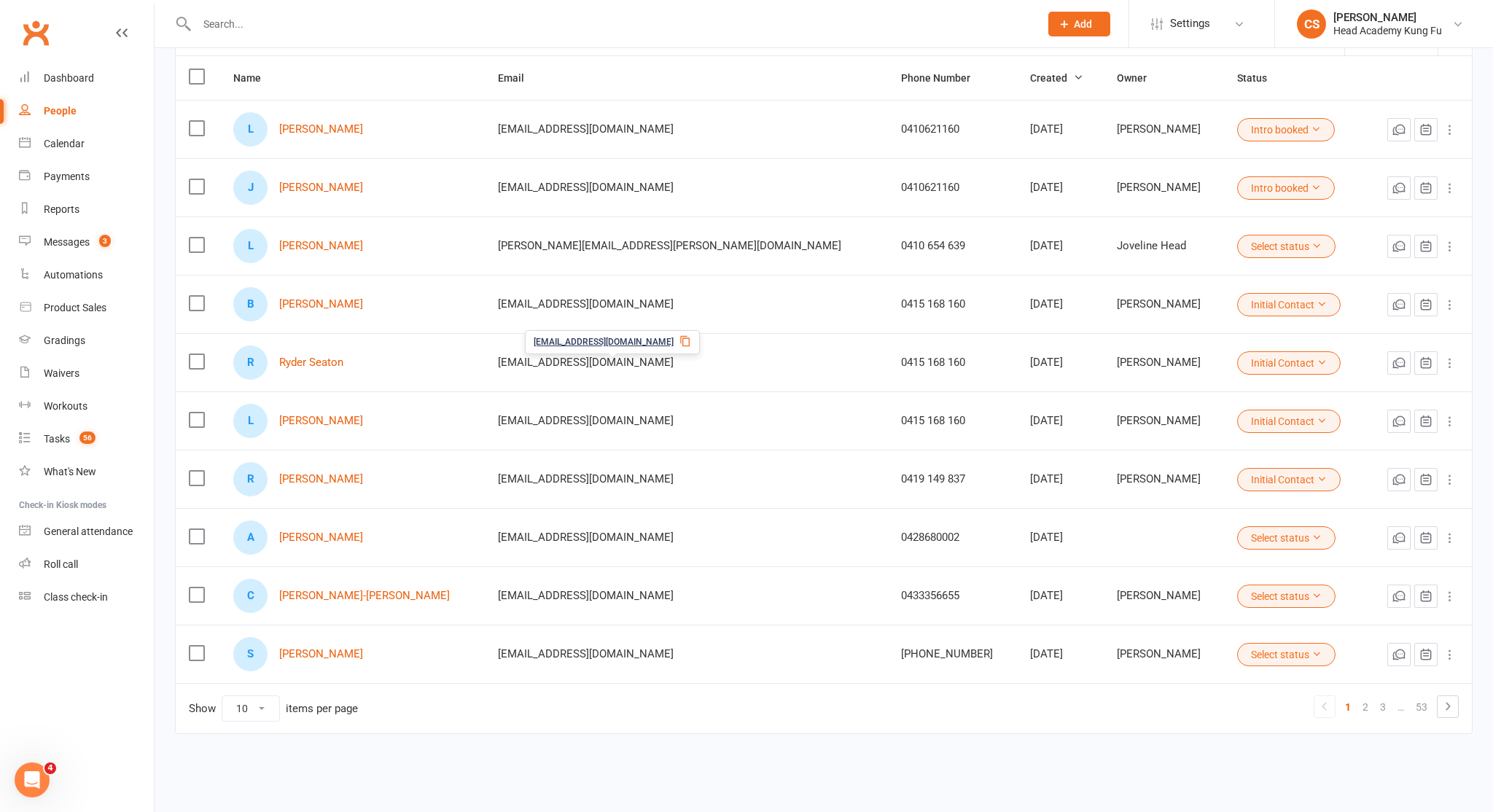
scroll to position [158, 0]
drag, startPoint x: 314, startPoint y: 607, endPoint x: 316, endPoint y: 622, distance: 15.1
click at [316, 622] on td "C [PERSON_NAME]-[PERSON_NAME]" at bounding box center [352, 595] width 265 height 58
click at [349, 658] on link "[PERSON_NAME]" at bounding box center [320, 654] width 84 height 12
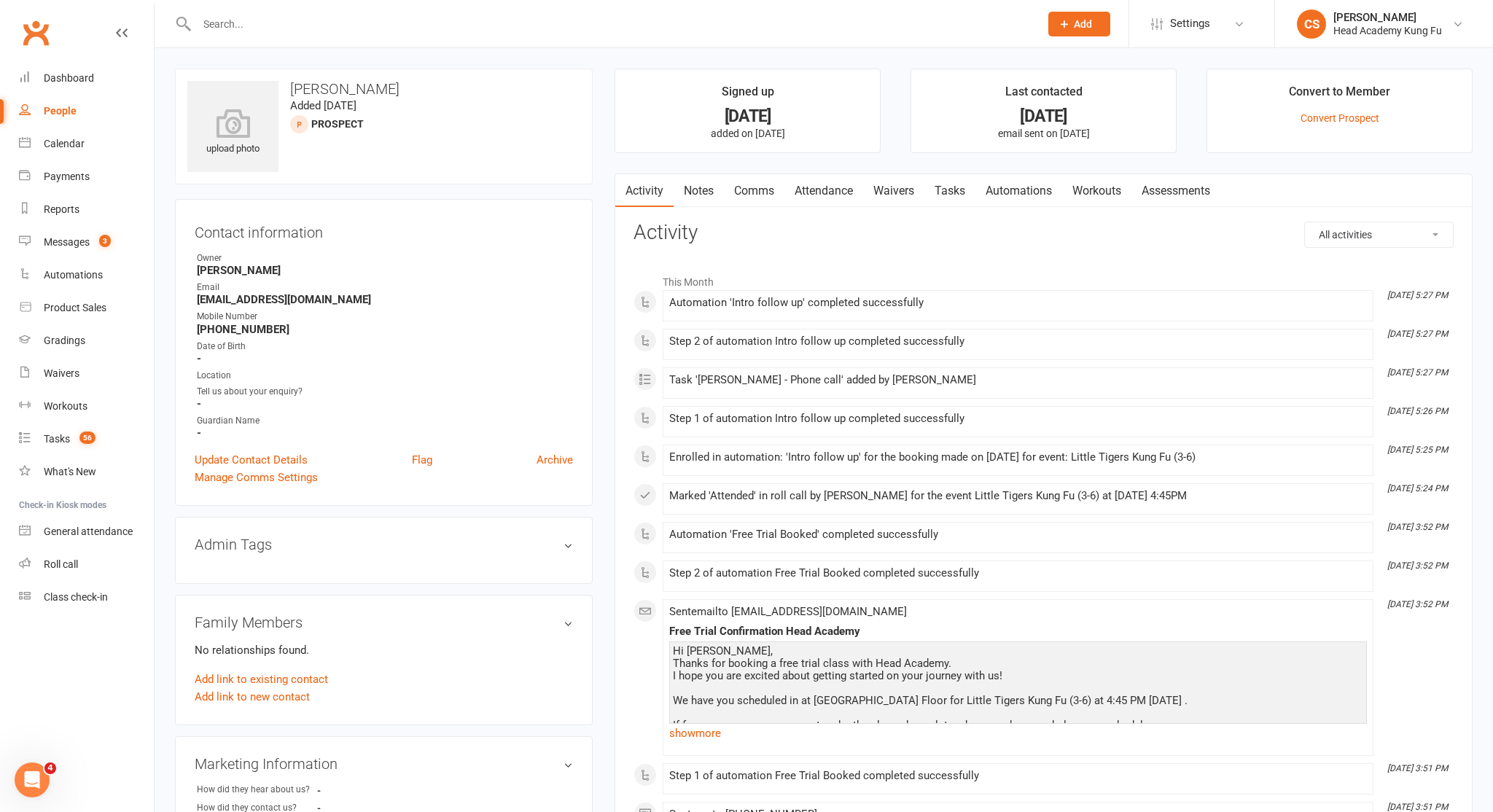
click at [279, 29] on input "text" at bounding box center [610, 24] width 837 height 21
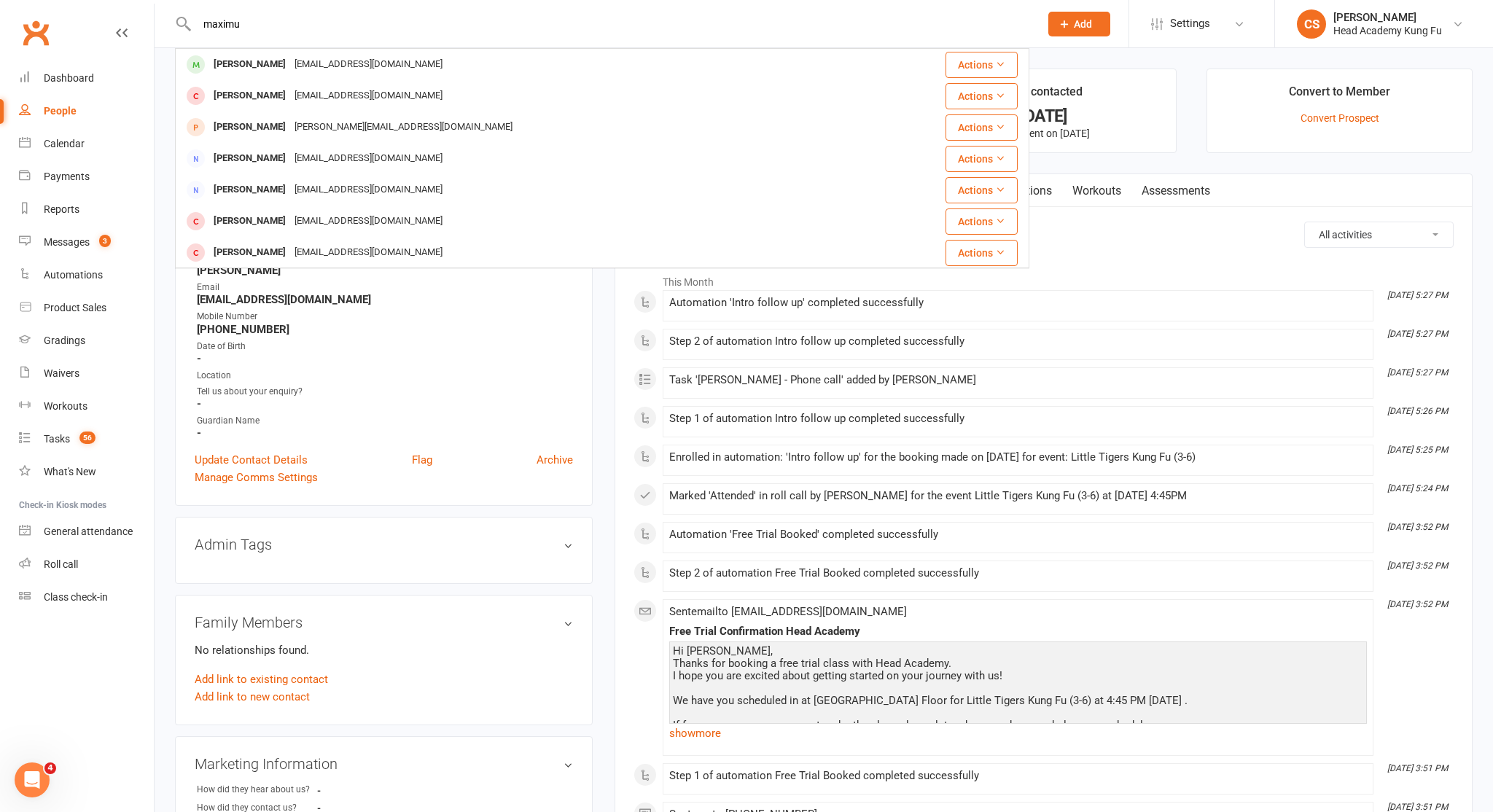
type input "maximum"
drag, startPoint x: 279, startPoint y: 29, endPoint x: 99, endPoint y: 307, distance: 331.2
click at [99, 307] on div "Product Sales" at bounding box center [74, 307] width 63 height 11
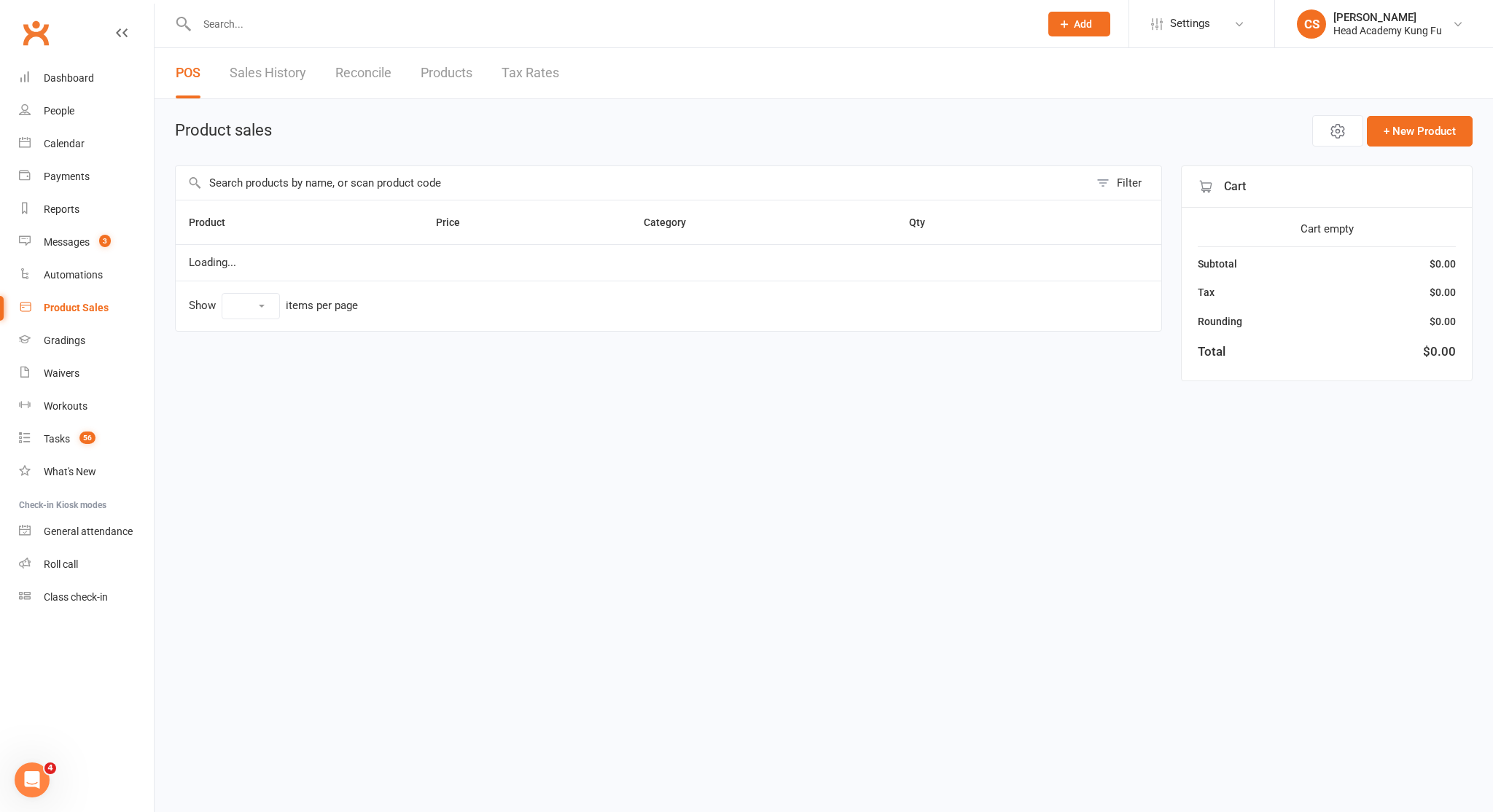
select select "10"
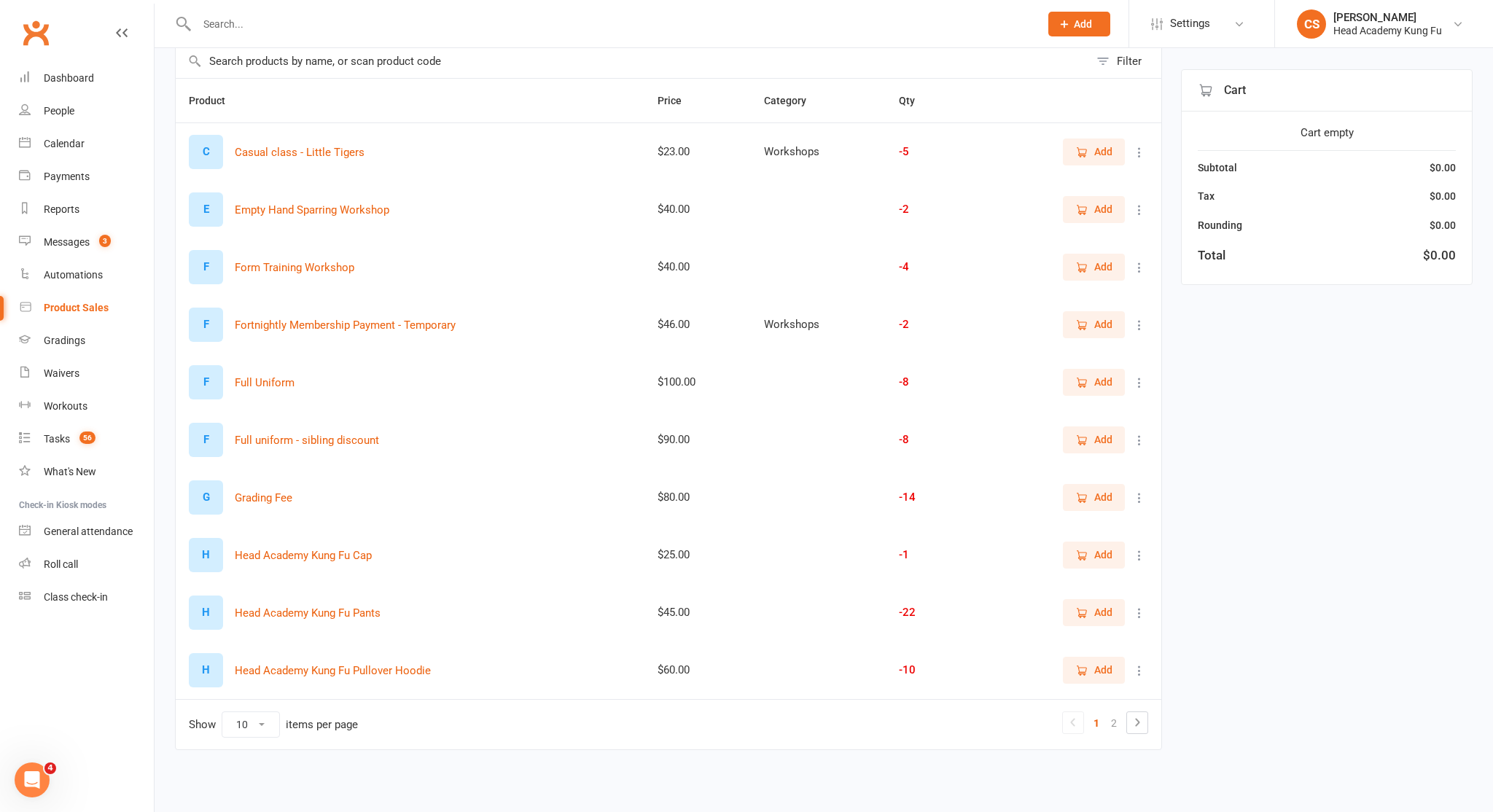
scroll to position [124, 0]
click at [1090, 387] on span "Add" at bounding box center [1093, 382] width 37 height 16
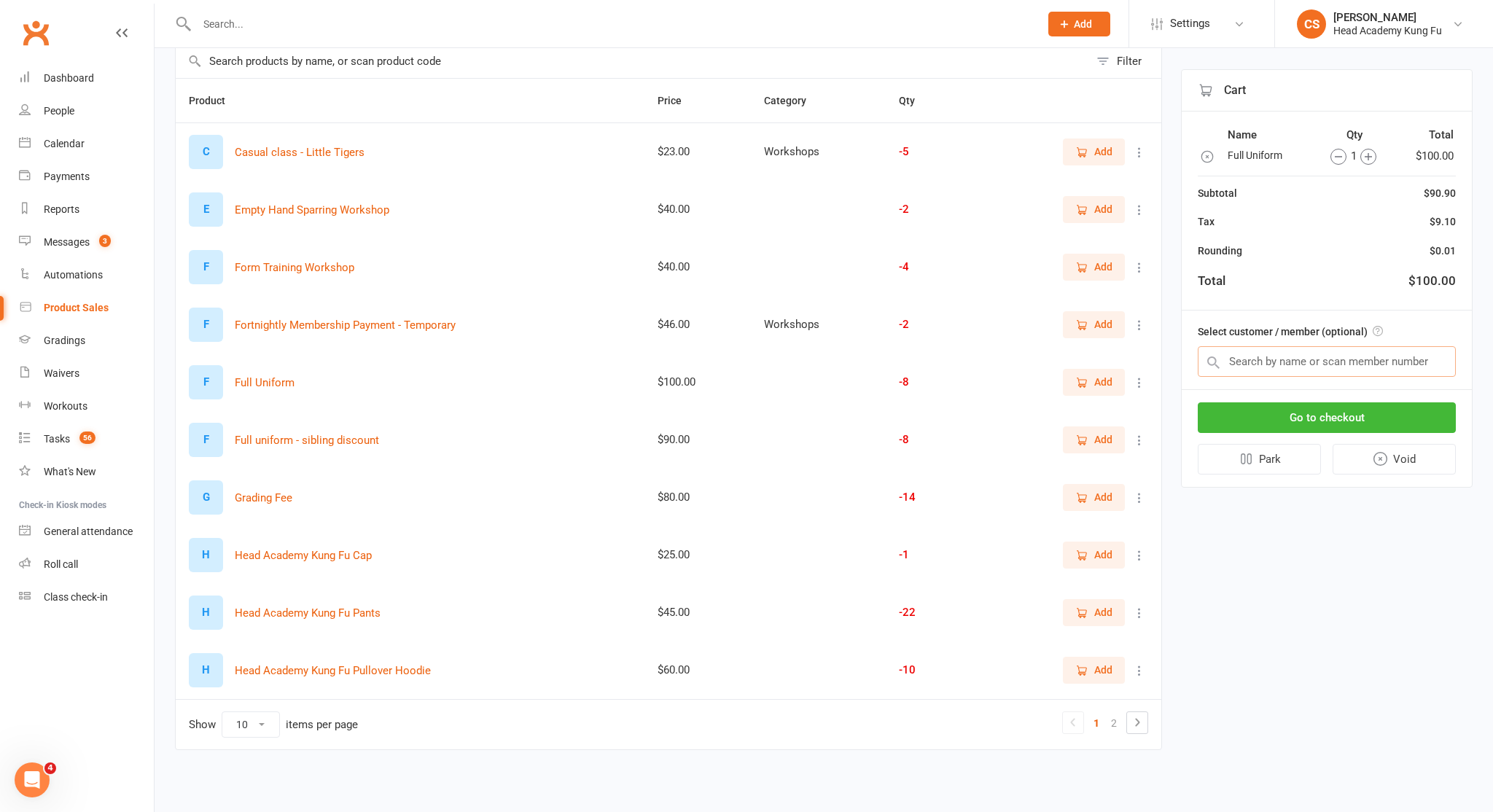
click at [1337, 364] on input "text" at bounding box center [1326, 362] width 258 height 31
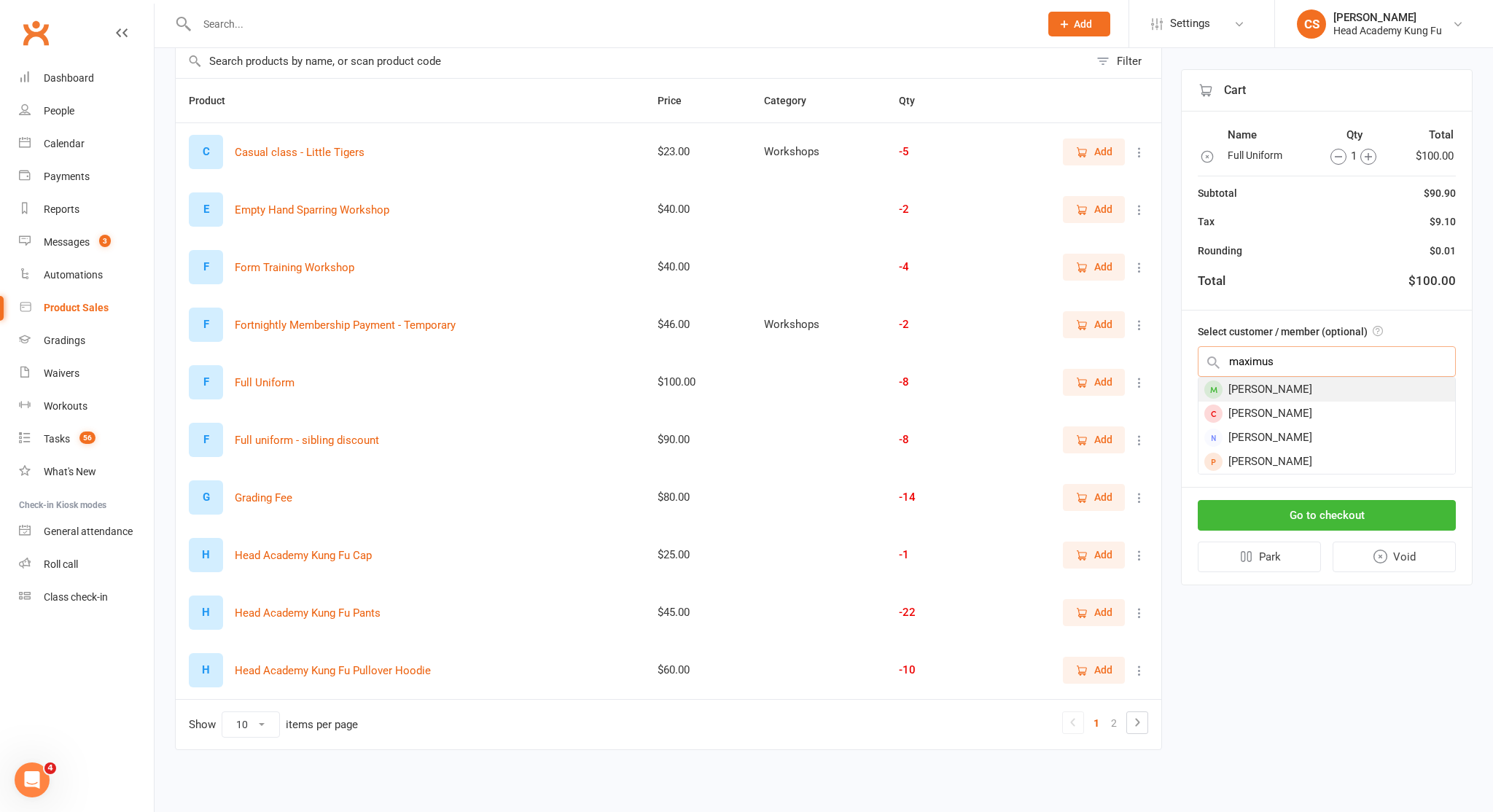
type input "maximus"
click at [1297, 386] on div "[PERSON_NAME]" at bounding box center [1326, 390] width 256 height 24
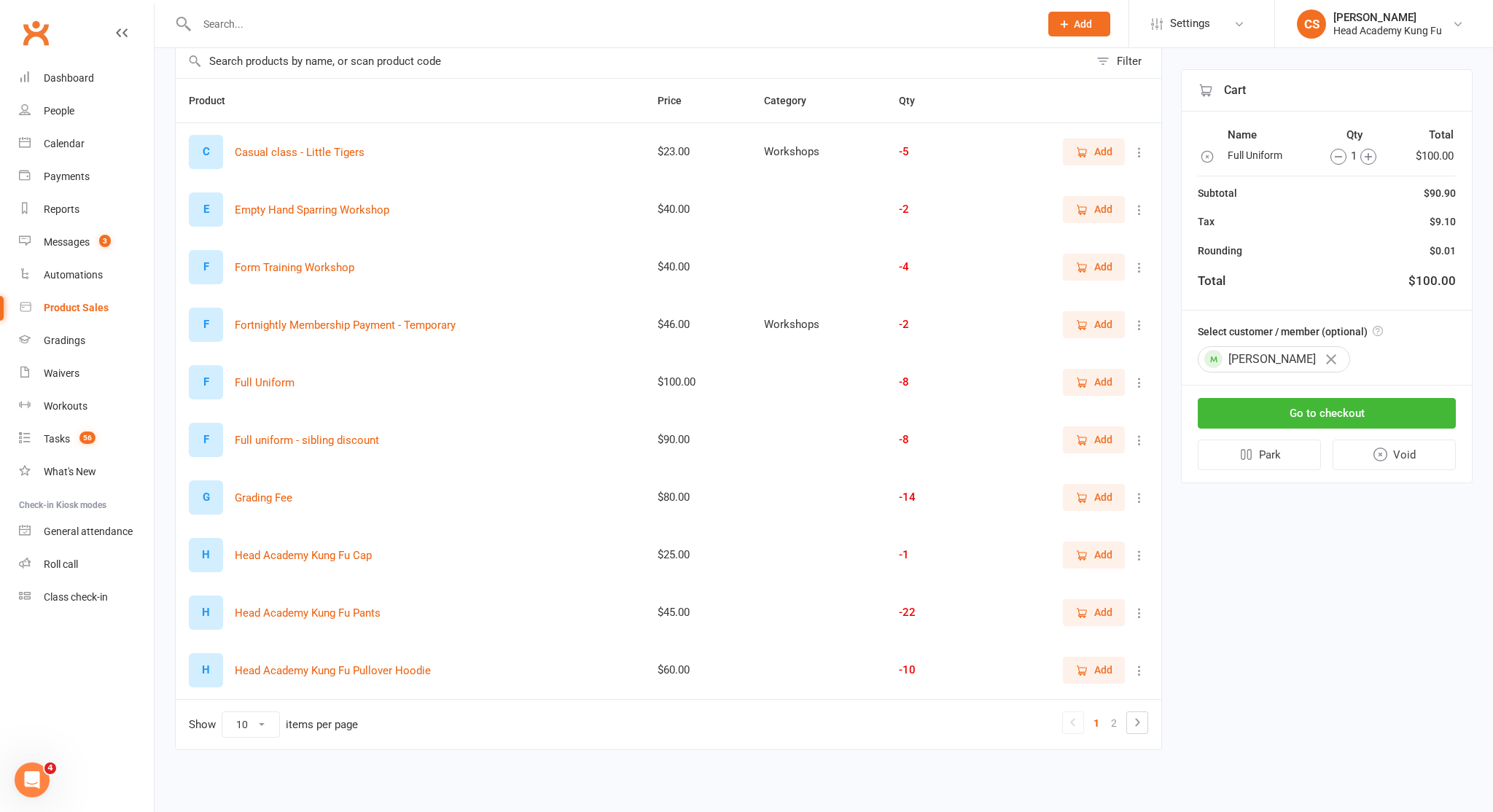
click at [295, 23] on input "text" at bounding box center [610, 24] width 837 height 21
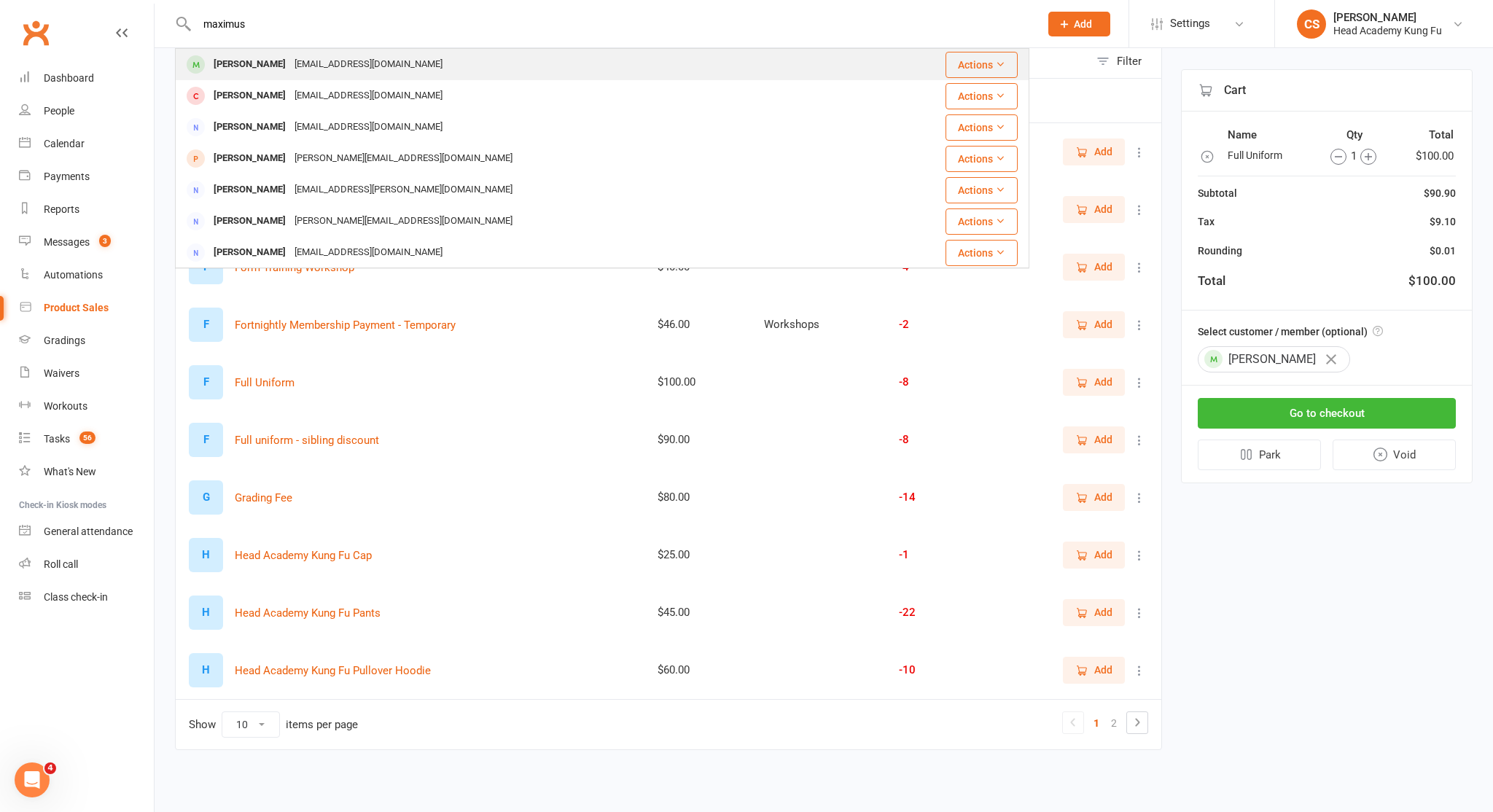
type input "maximus"
click at [283, 70] on div "[PERSON_NAME]" at bounding box center [250, 64] width 81 height 21
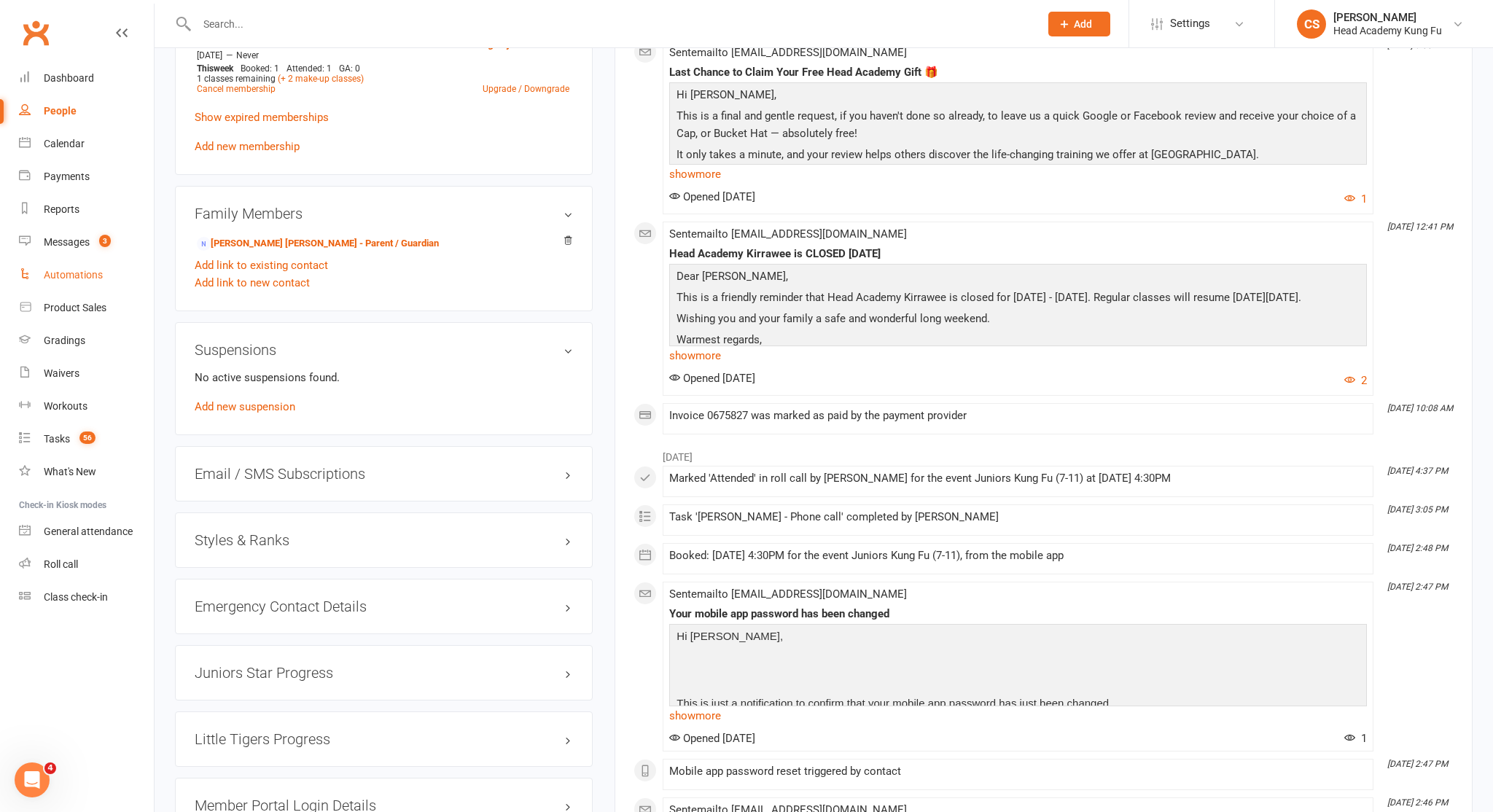
scroll to position [849, 0]
click at [65, 308] on div "Product Sales" at bounding box center [74, 307] width 63 height 11
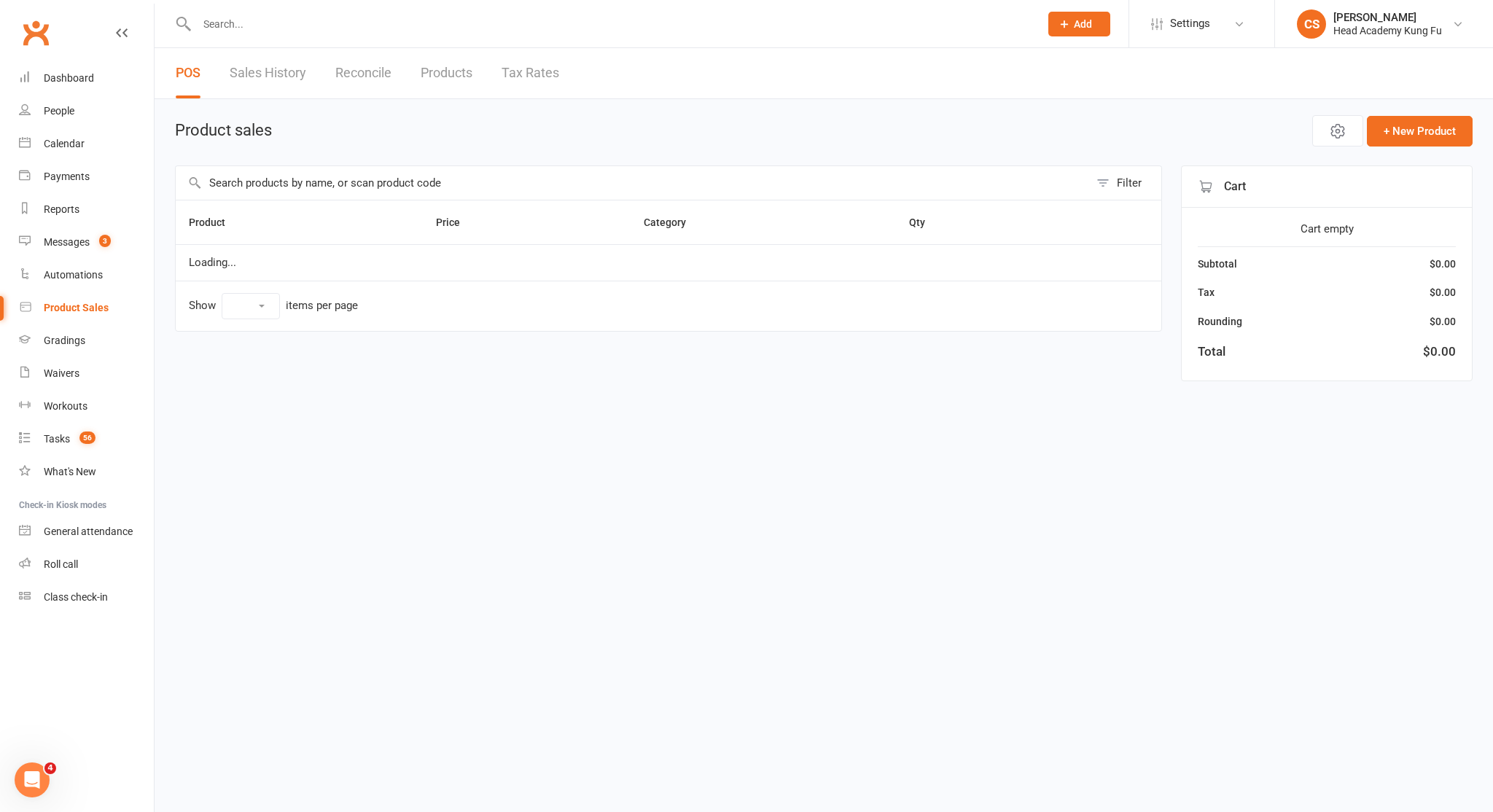
select select "10"
click at [57, 237] on div "Messages" at bounding box center [66, 242] width 46 height 11
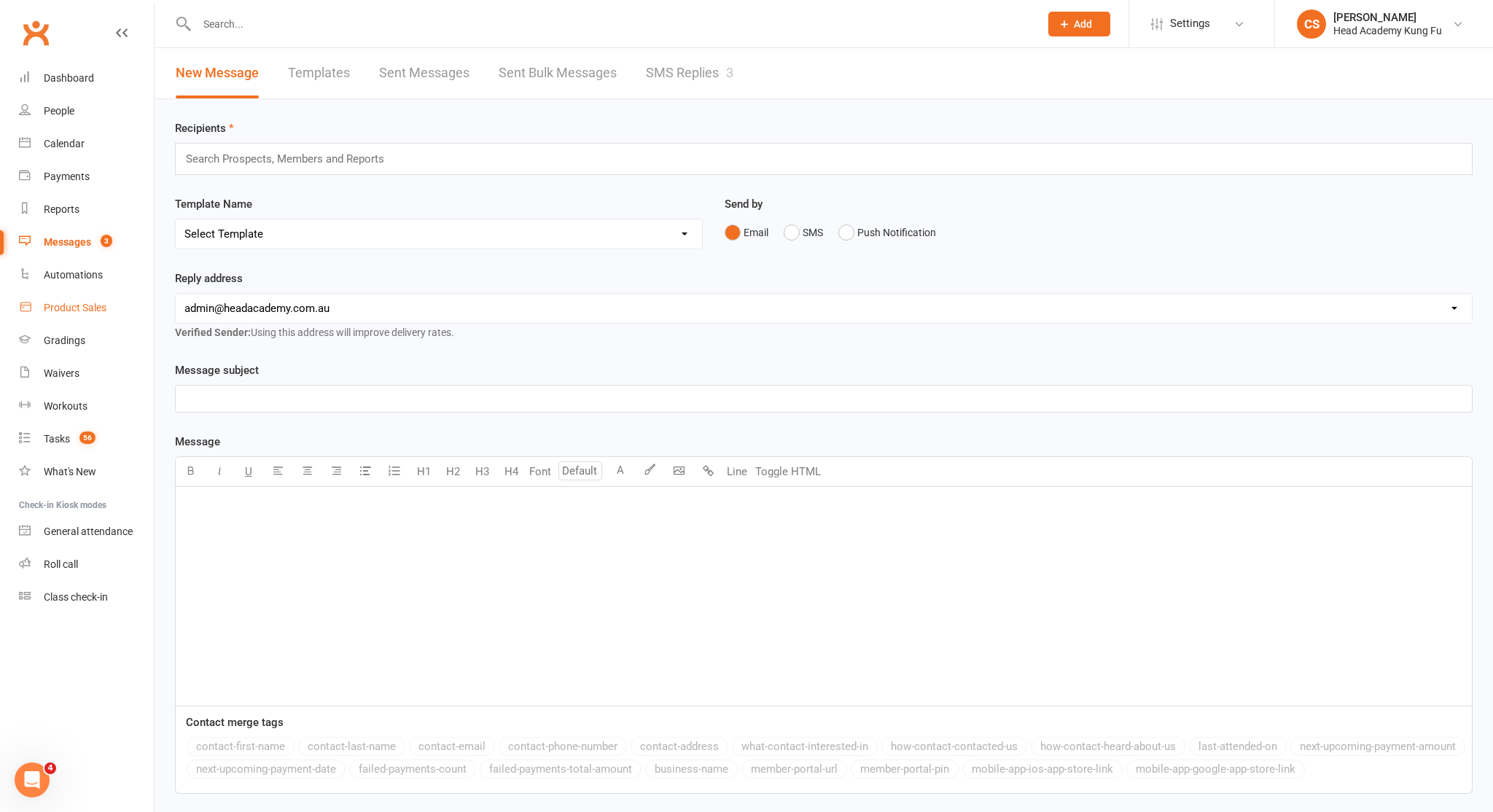
click at [52, 308] on div "Product Sales" at bounding box center [74, 307] width 63 height 11
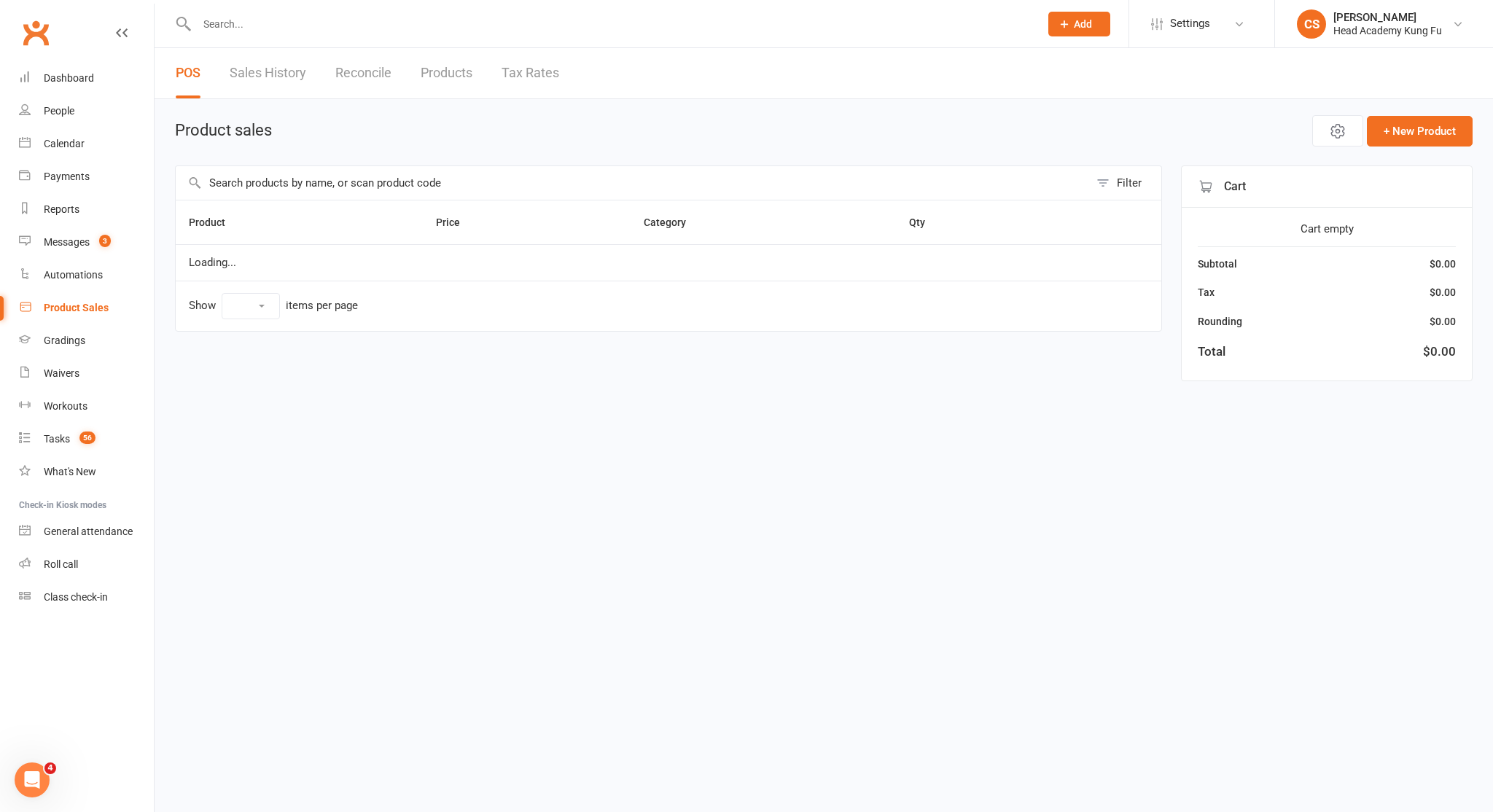
select select "10"
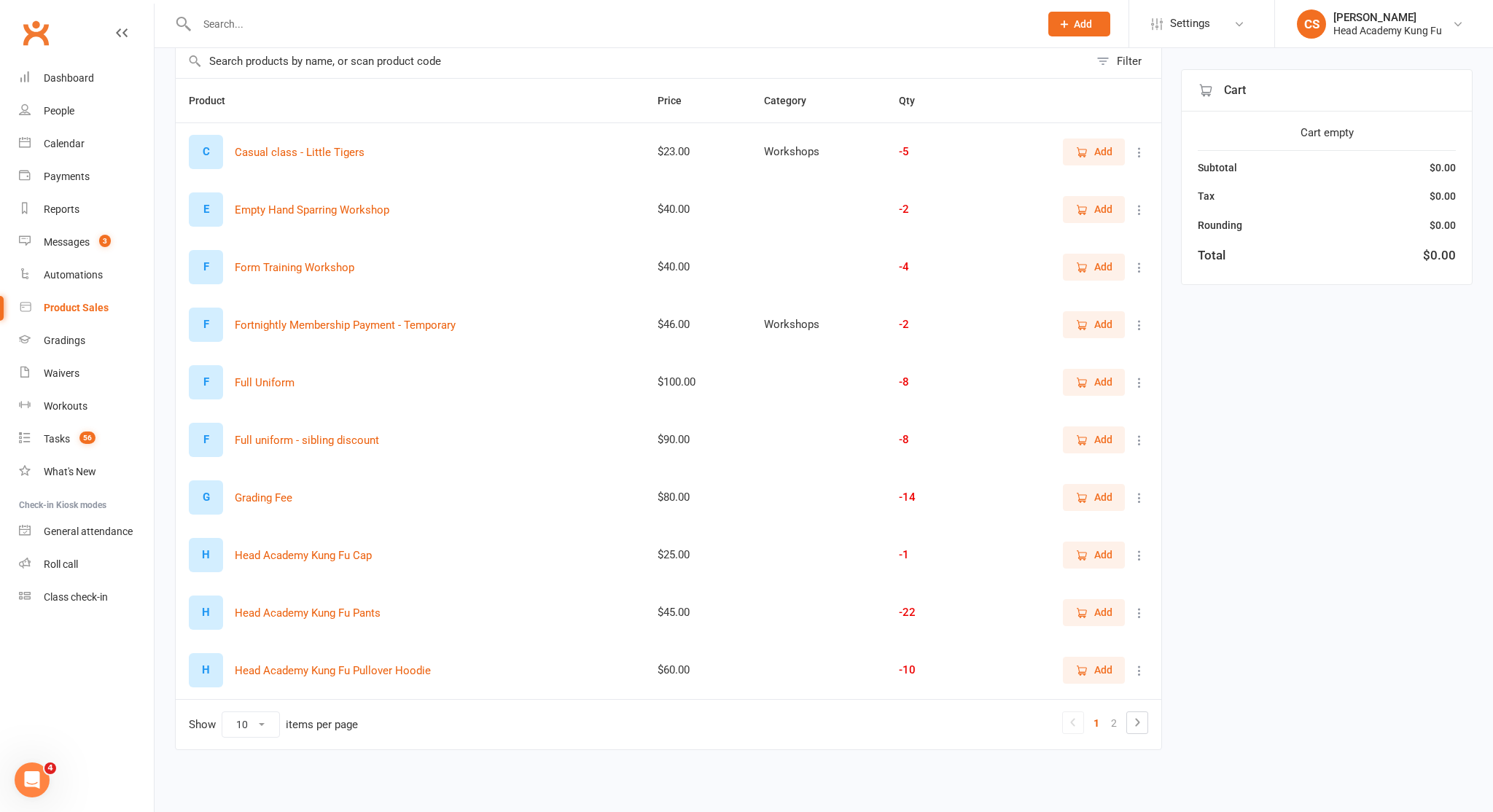
scroll to position [124, 0]
click at [1095, 378] on span "Add" at bounding box center [1102, 382] width 18 height 16
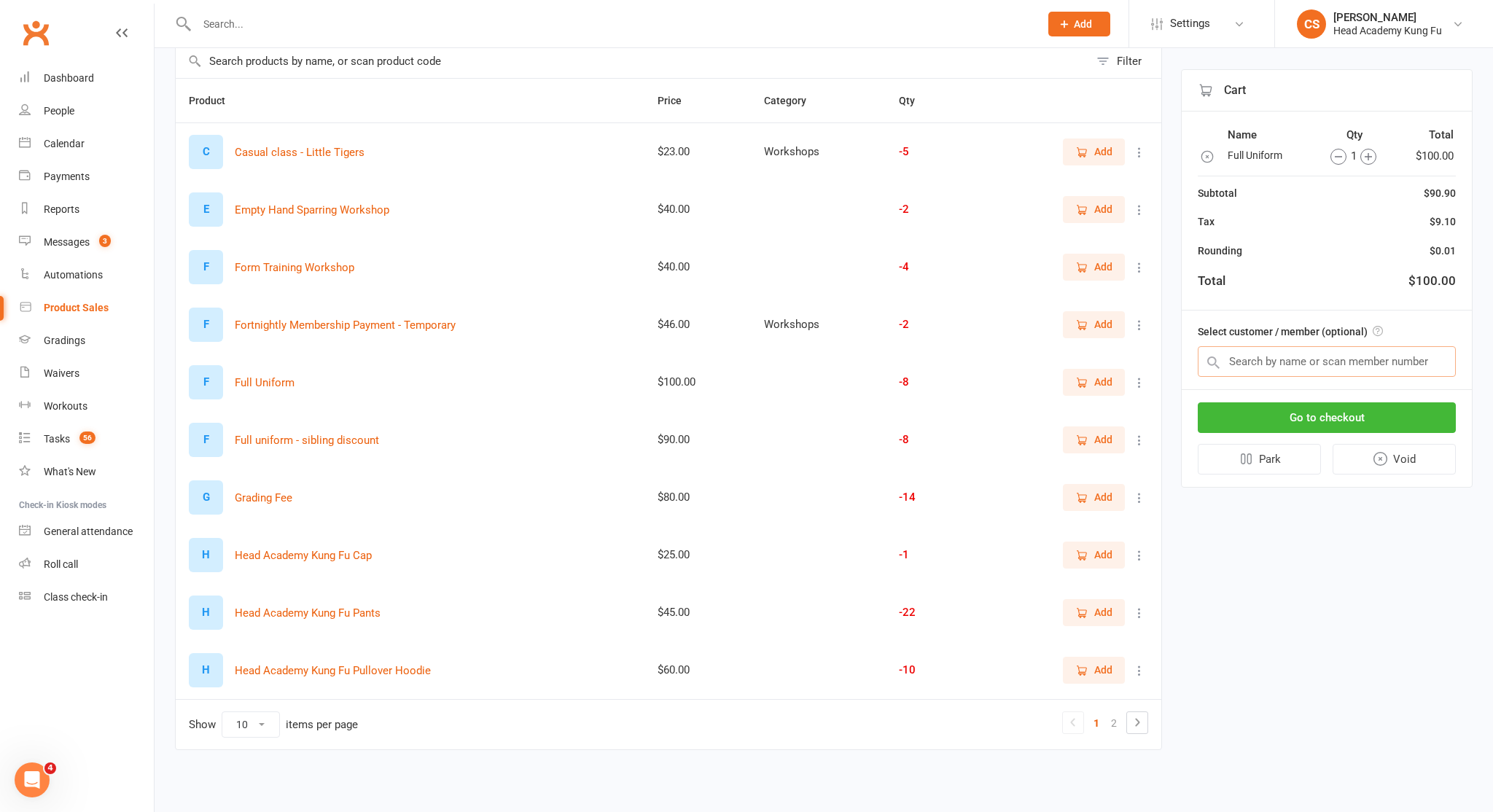
click at [1385, 356] on input "text" at bounding box center [1326, 362] width 258 height 31
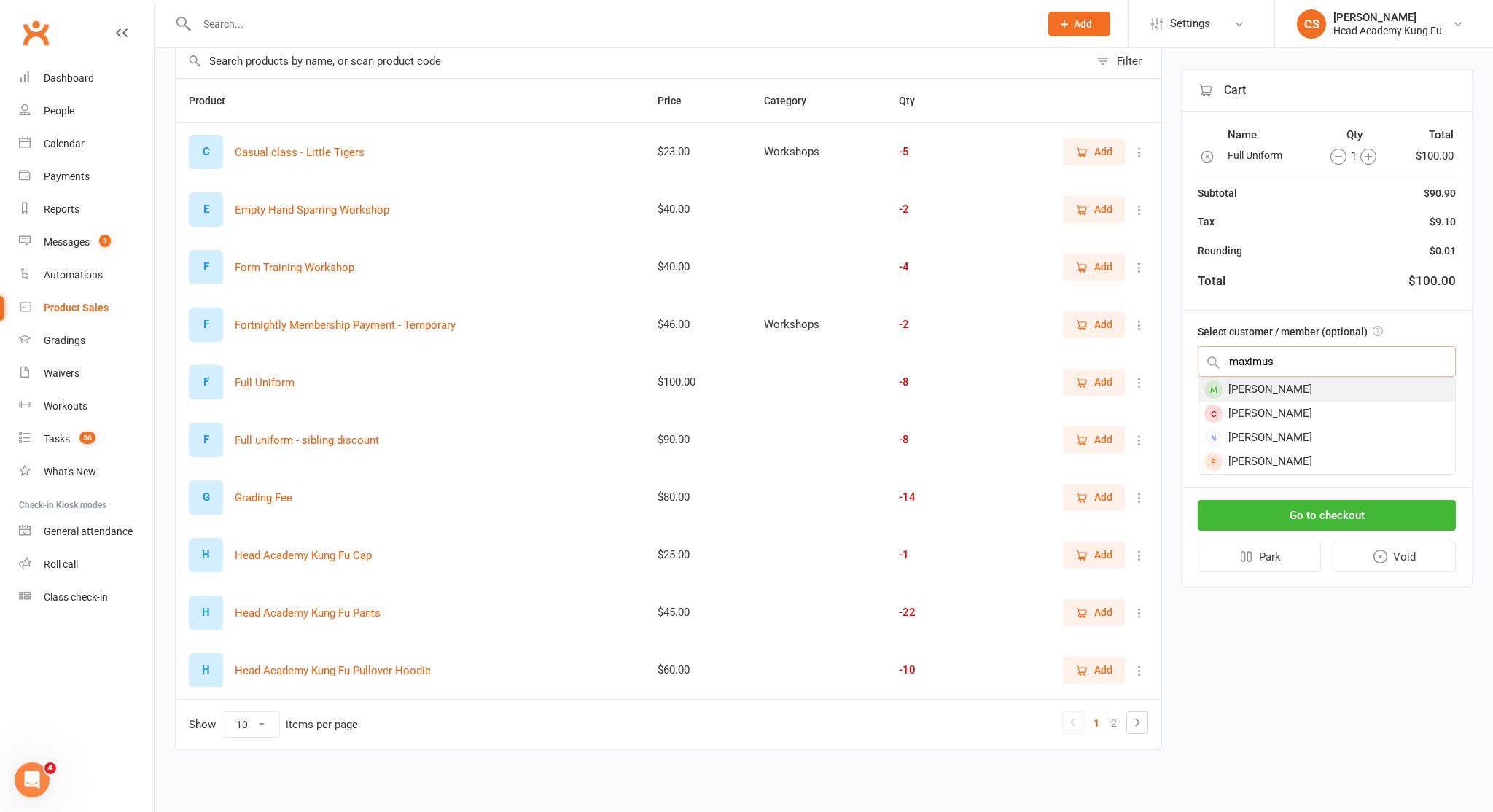
type input "maximus"
click at [1309, 393] on div "[PERSON_NAME]" at bounding box center [1326, 390] width 256 height 24
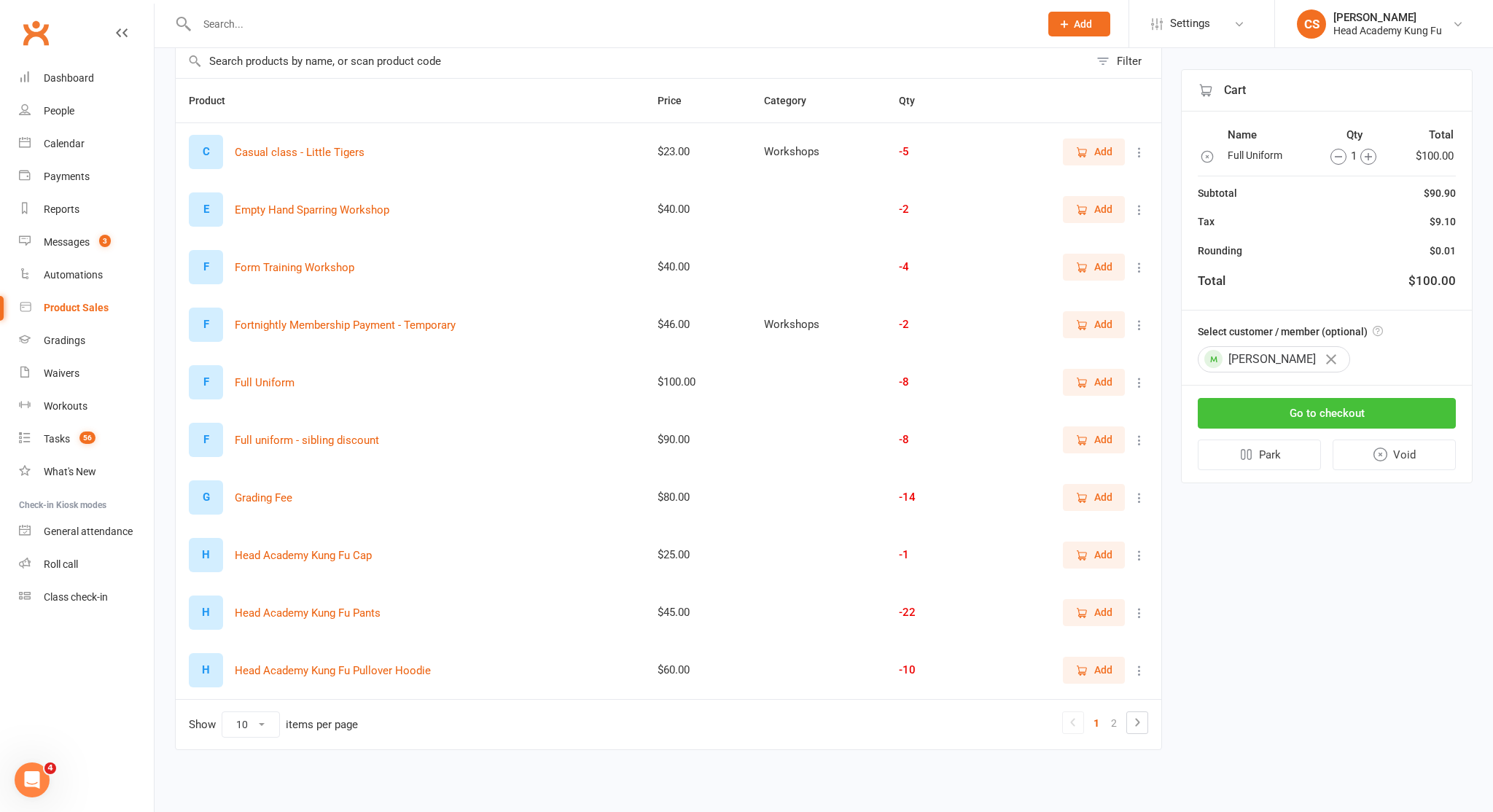
click at [1308, 407] on button "Go to checkout" at bounding box center [1326, 414] width 258 height 31
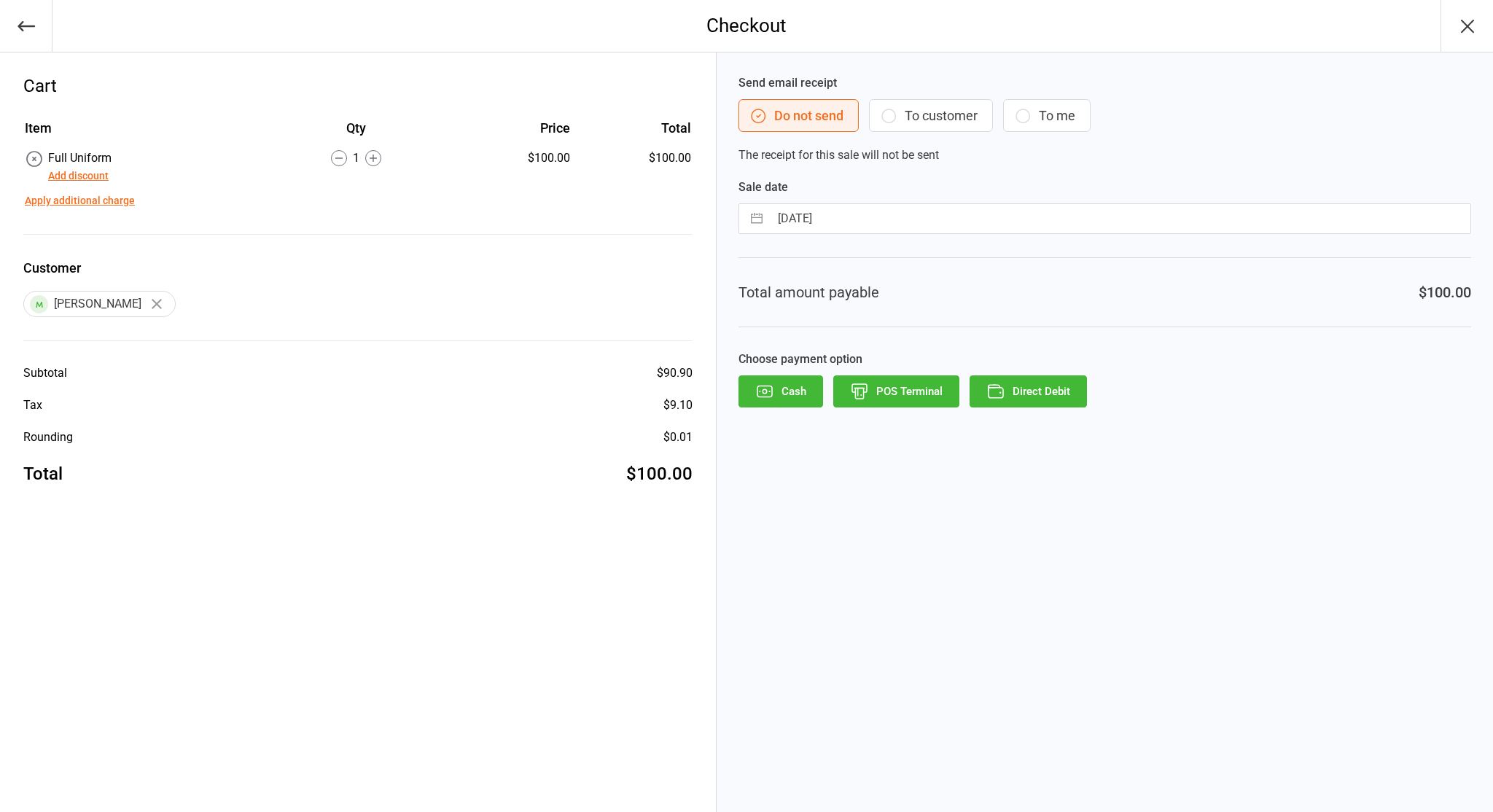
click at [930, 114] on button "To customer" at bounding box center [931, 115] width 124 height 33
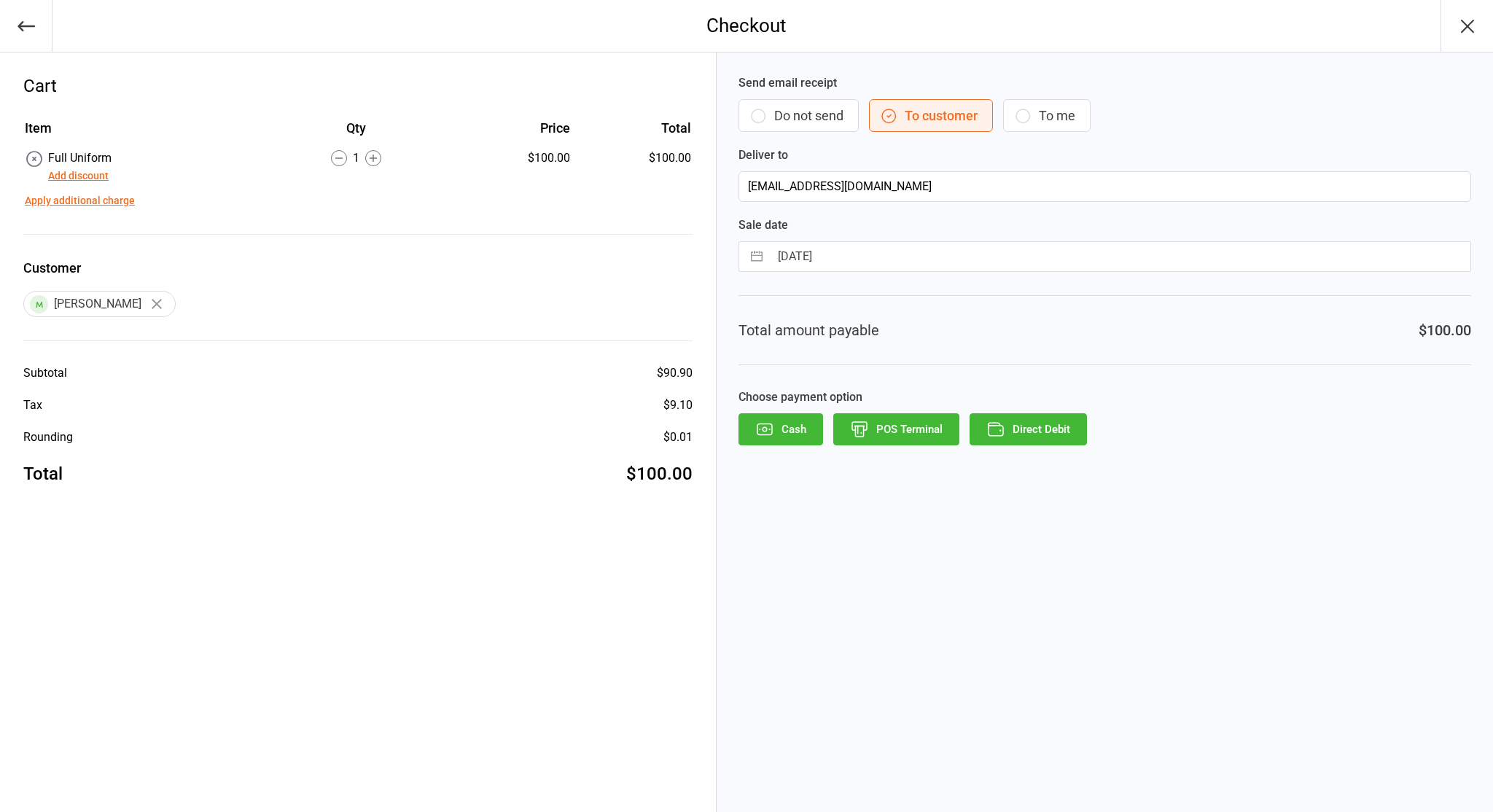
click at [1047, 429] on button "Direct Debit" at bounding box center [1028, 430] width 118 height 32
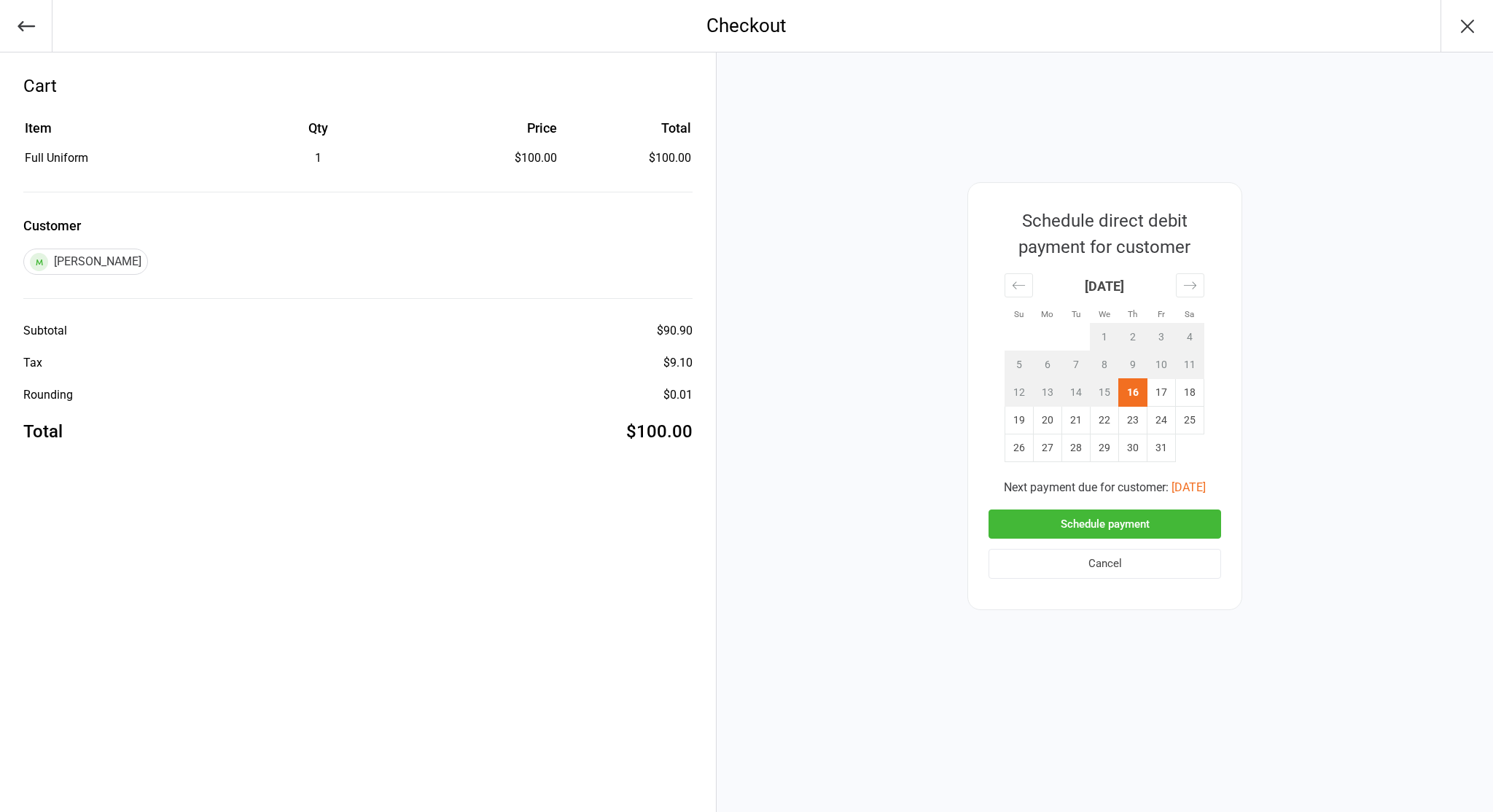
click at [1149, 532] on button "Schedule payment" at bounding box center [1104, 525] width 233 height 30
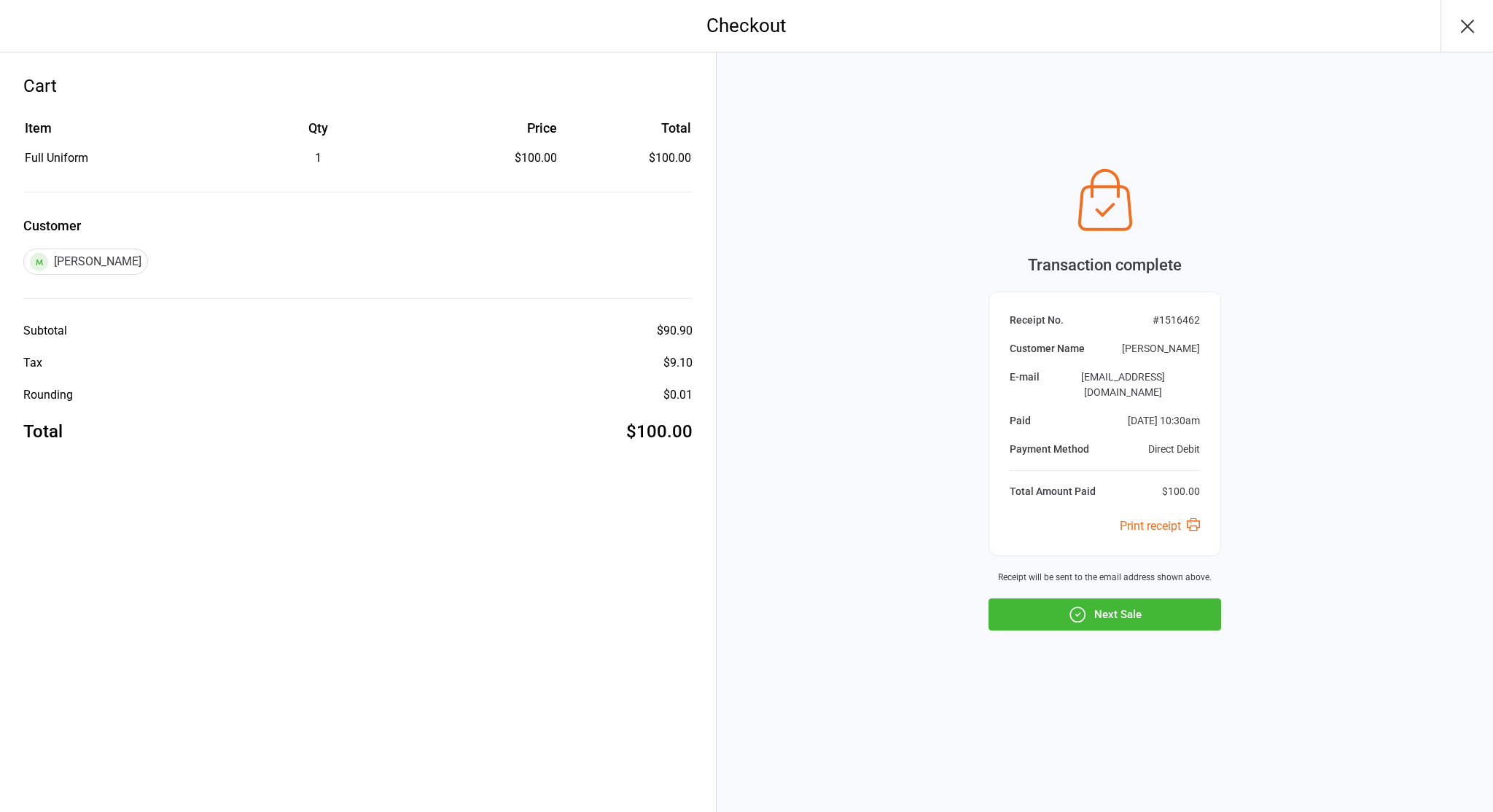
click at [1142, 601] on button "Next Sale" at bounding box center [1104, 614] width 233 height 32
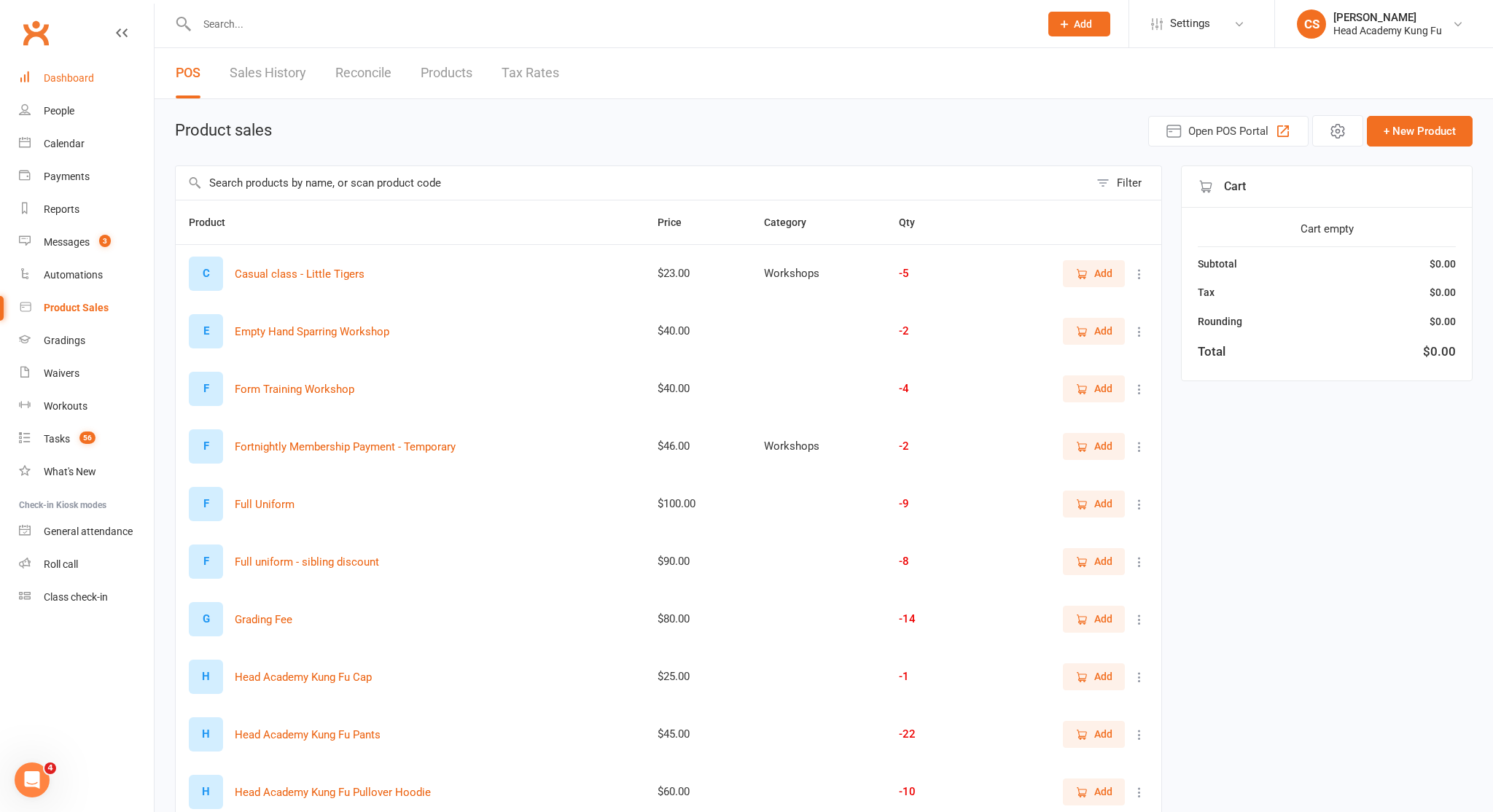
click at [91, 65] on link "Dashboard" at bounding box center [86, 78] width 135 height 33
